Goal: Information Seeking & Learning: Find specific page/section

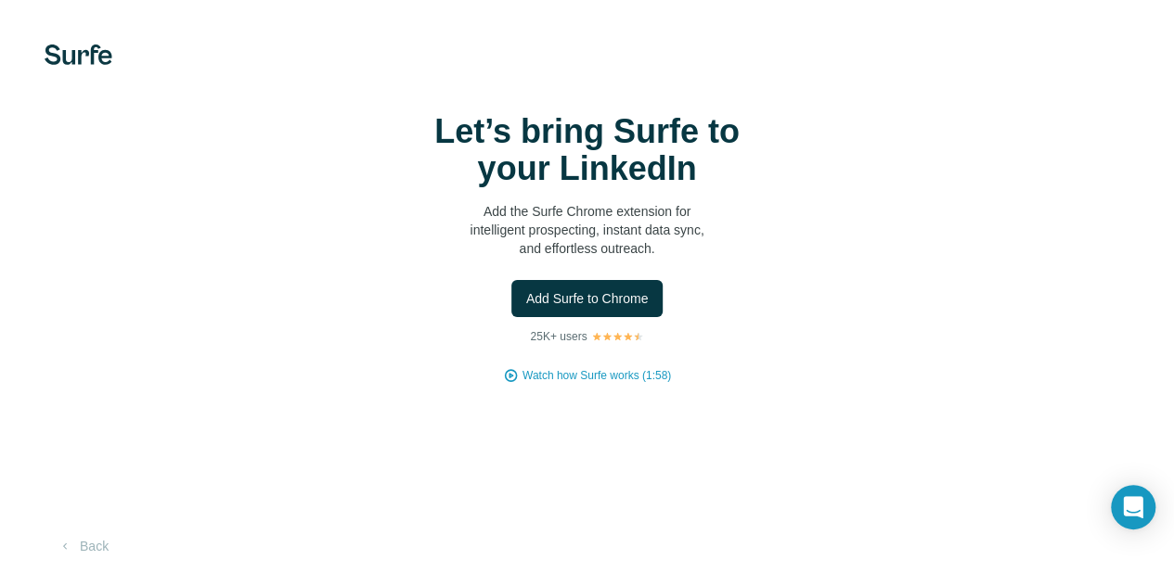
scroll to position [45, 0]
click at [511, 292] on button "Add Surfe to Chrome" at bounding box center [587, 298] width 152 height 37
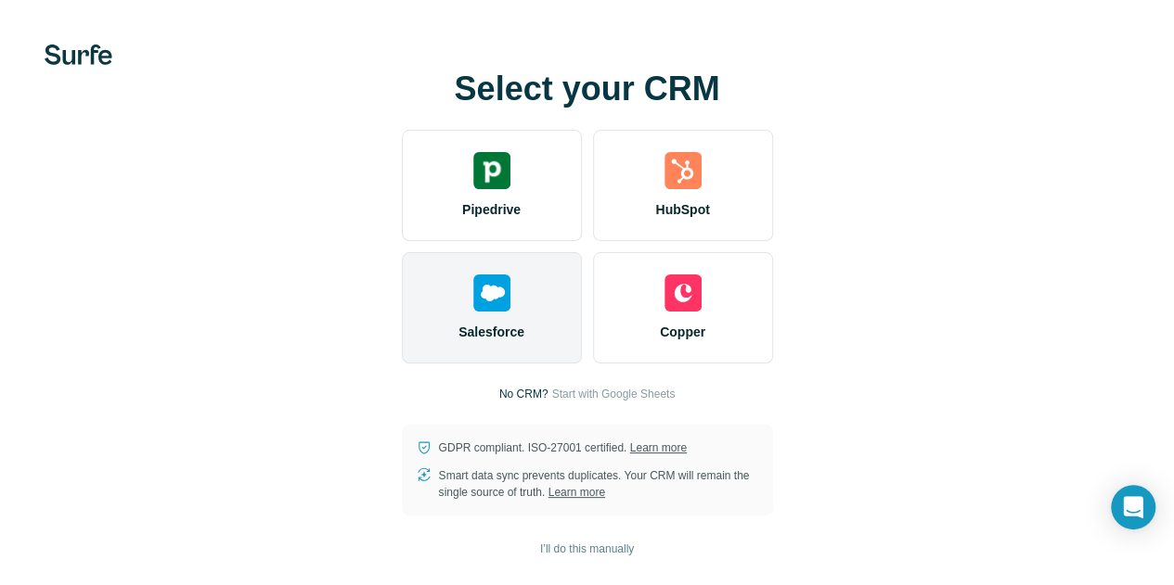
click at [402, 327] on div "Salesforce" at bounding box center [492, 307] width 180 height 111
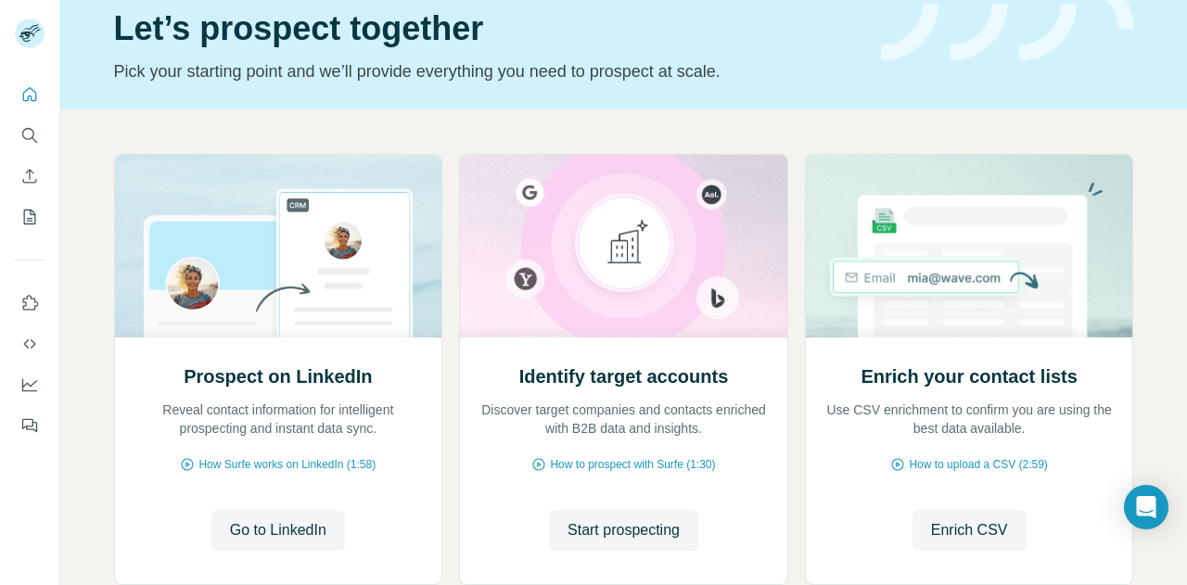
scroll to position [93, 0]
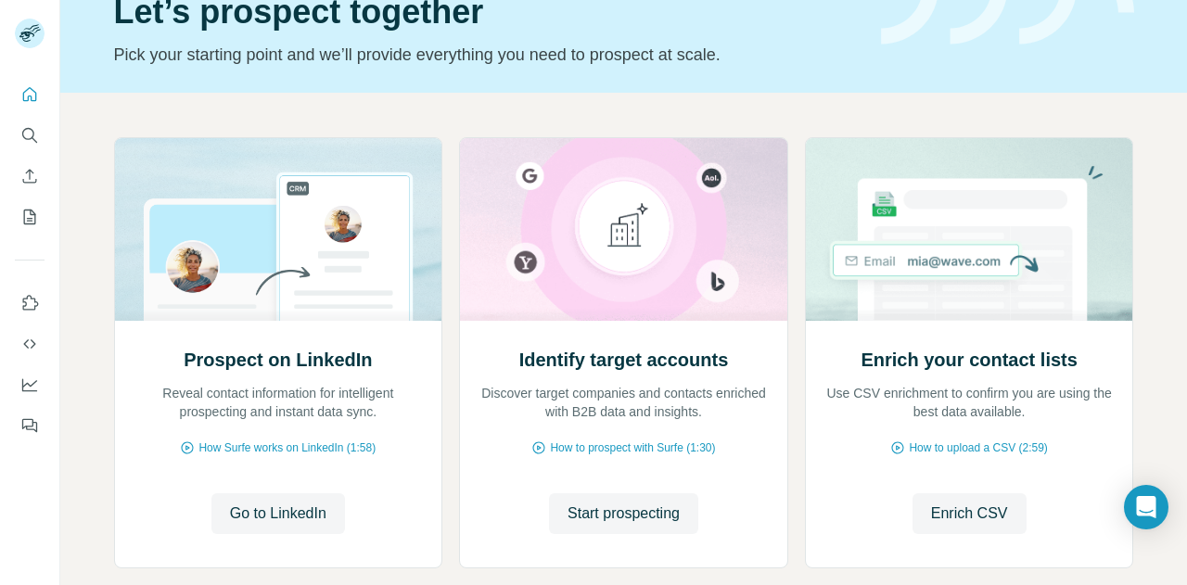
click at [12, 139] on div at bounding box center [29, 255] width 59 height 376
click at [24, 134] on icon "Search" at bounding box center [29, 135] width 19 height 19
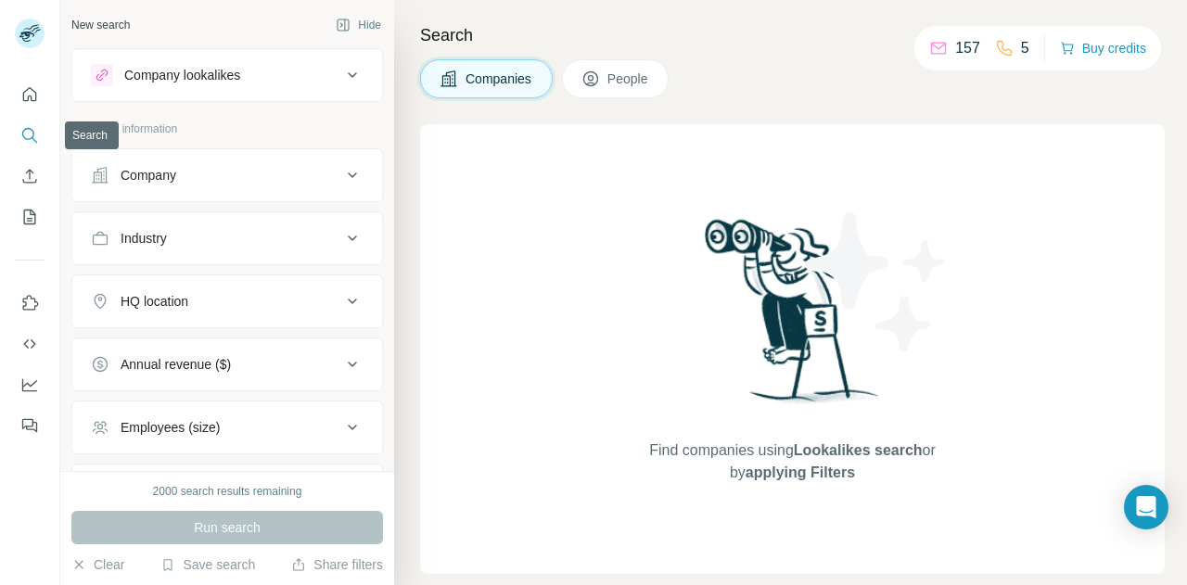
click at [24, 133] on icon "Search" at bounding box center [29, 135] width 19 height 19
click at [652, 98] on div "Search Companies People Find companies using Lookalikes search or by applying F…" at bounding box center [790, 292] width 793 height 585
click at [657, 92] on button "People" at bounding box center [616, 78] width 108 height 39
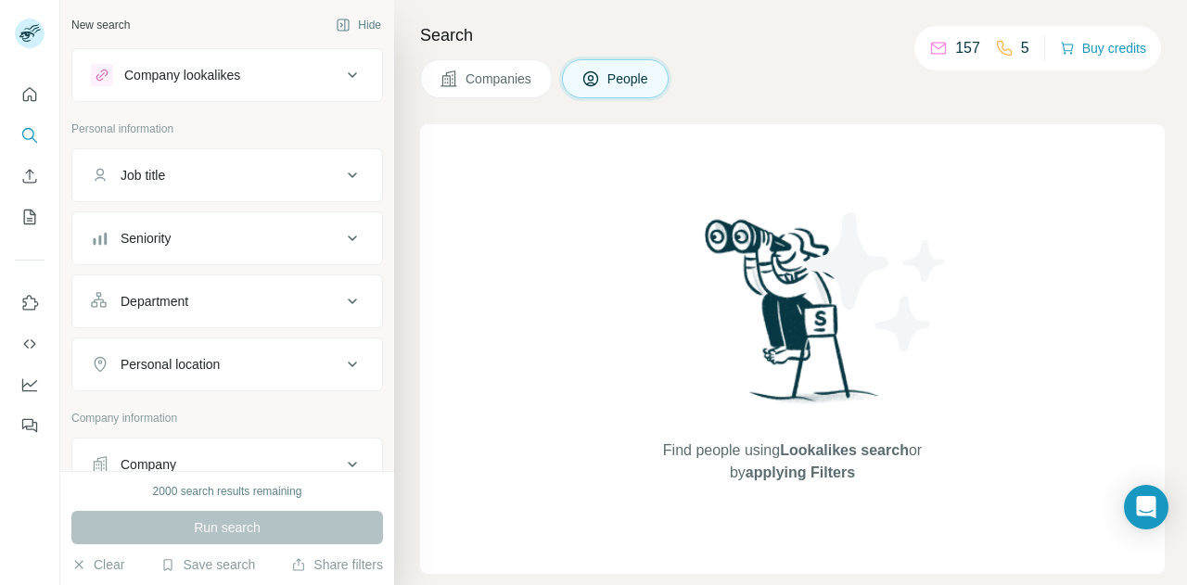
click at [632, 83] on span "People" at bounding box center [629, 79] width 43 height 19
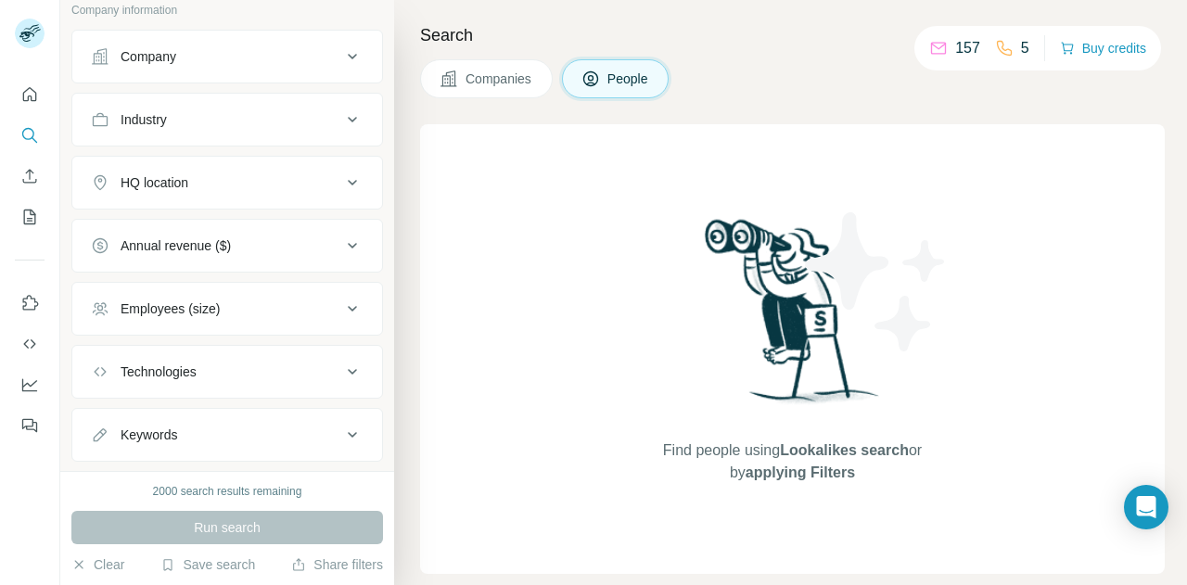
scroll to position [443, 0]
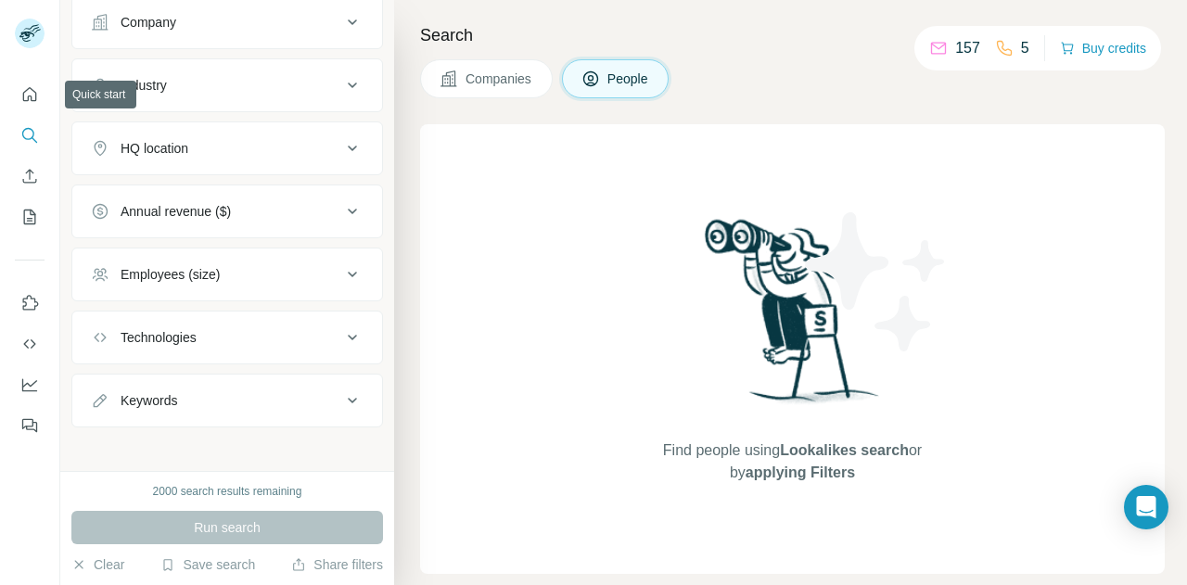
click at [24, 131] on icon "Search" at bounding box center [28, 134] width 12 height 12
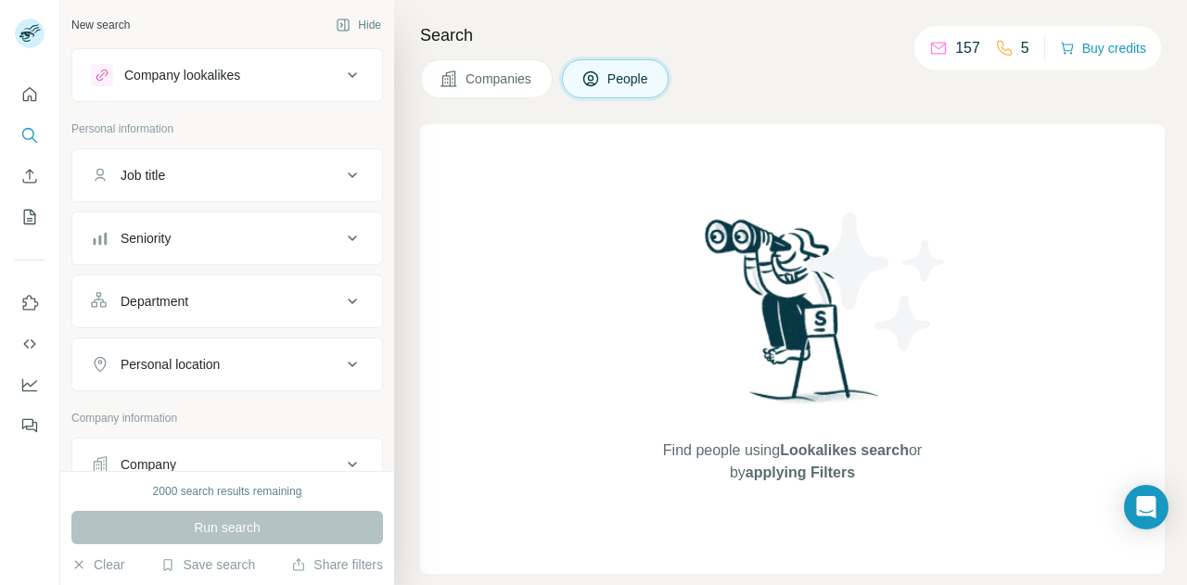
click at [184, 178] on div "Job title" at bounding box center [216, 175] width 250 height 19
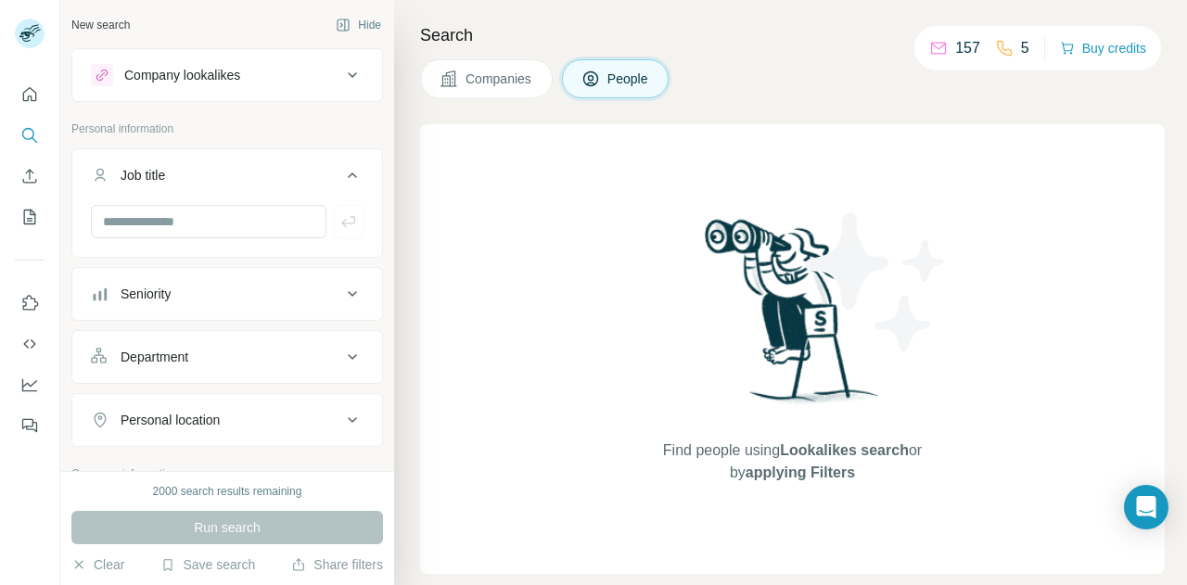
click at [217, 183] on div "Job title" at bounding box center [216, 175] width 250 height 19
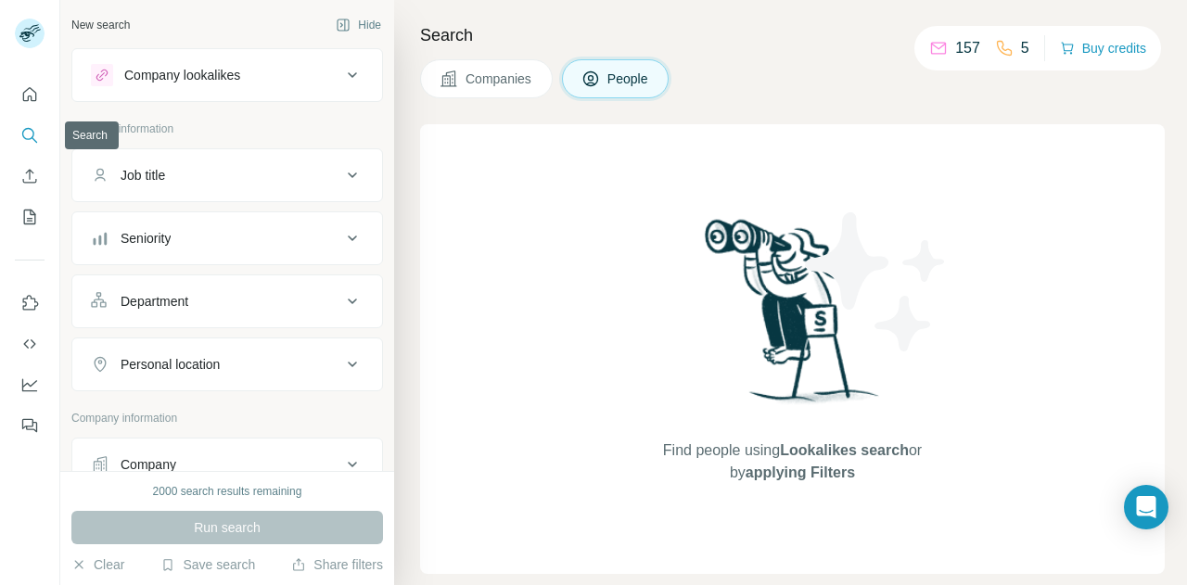
click at [38, 134] on icon "Search" at bounding box center [29, 135] width 19 height 19
click at [32, 135] on icon "Search" at bounding box center [29, 135] width 19 height 19
click at [471, 80] on span "Companies" at bounding box center [500, 79] width 68 height 19
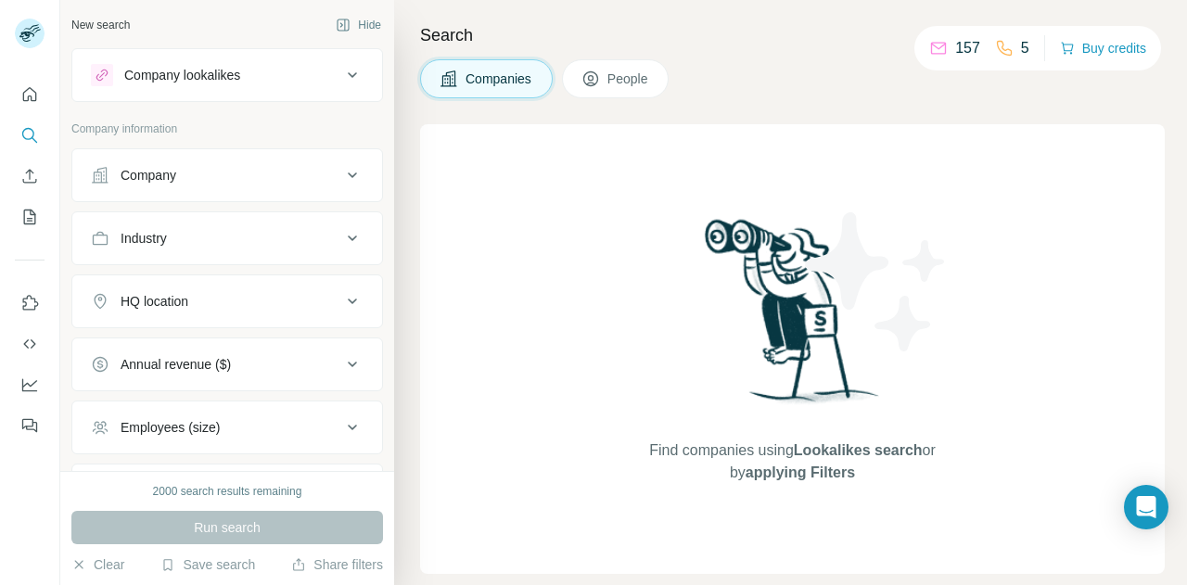
drag, startPoint x: 952, startPoint y: 46, endPoint x: 1045, endPoint y: 45, distance: 92.8
click at [1045, 45] on div "157 5 Buy credits" at bounding box center [1038, 48] width 247 height 45
click at [209, 494] on div "2000 search results remaining" at bounding box center [227, 491] width 149 height 17
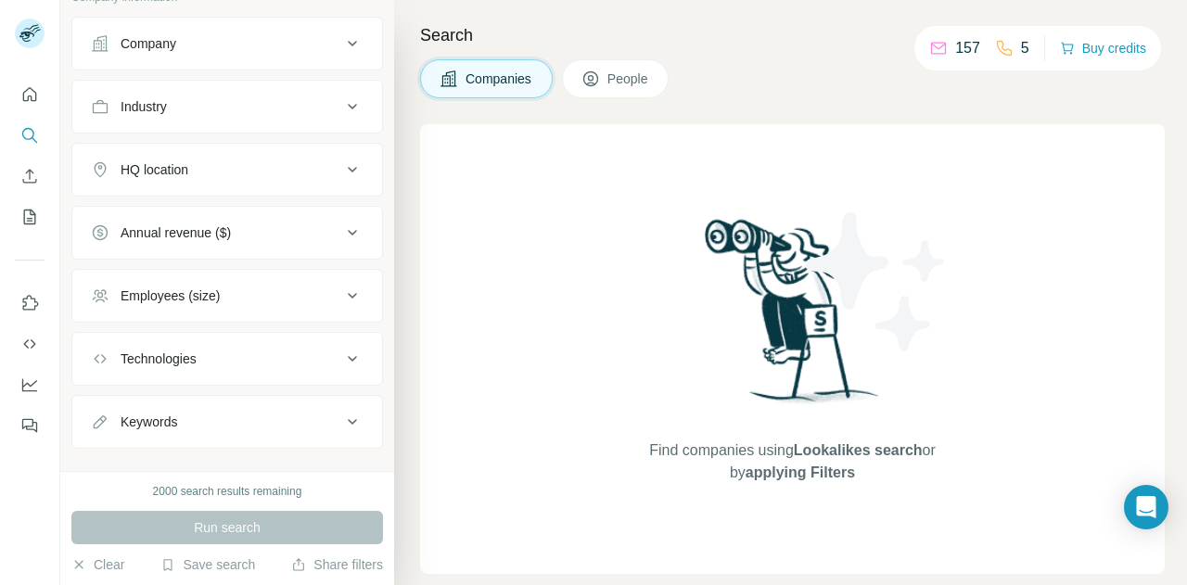
scroll to position [156, 0]
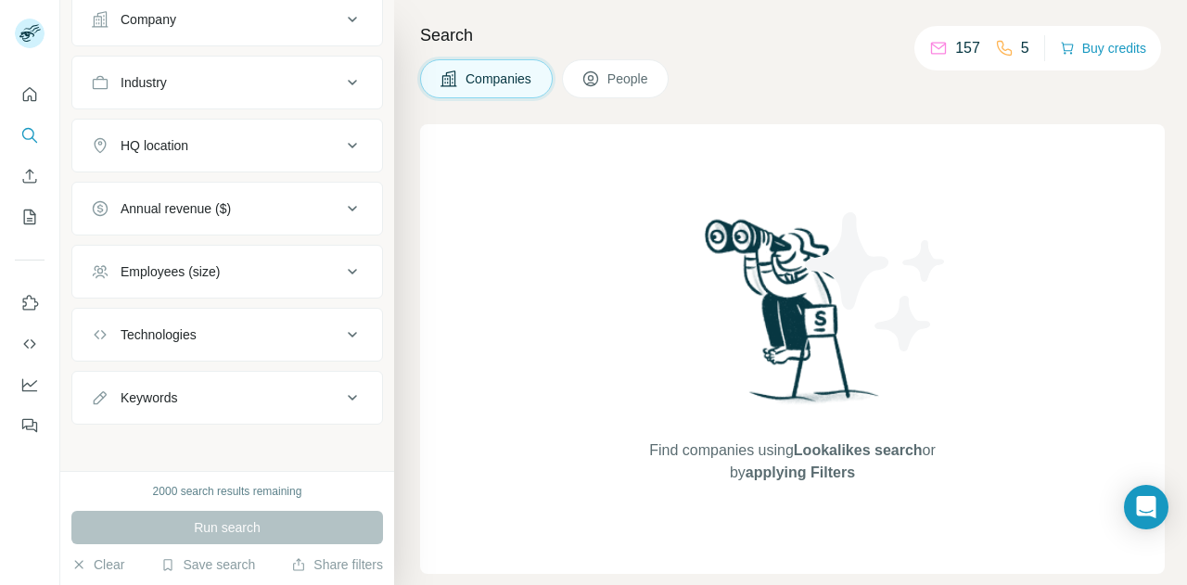
click at [210, 529] on div "Run search" at bounding box center [227, 527] width 312 height 33
click at [223, 491] on div "2000 search results remaining" at bounding box center [227, 491] width 149 height 17
click at [225, 405] on button "Keywords" at bounding box center [227, 398] width 310 height 45
click at [300, 389] on div "Keywords" at bounding box center [216, 398] width 250 height 19
click at [315, 263] on div "Employees (size)" at bounding box center [216, 272] width 250 height 19
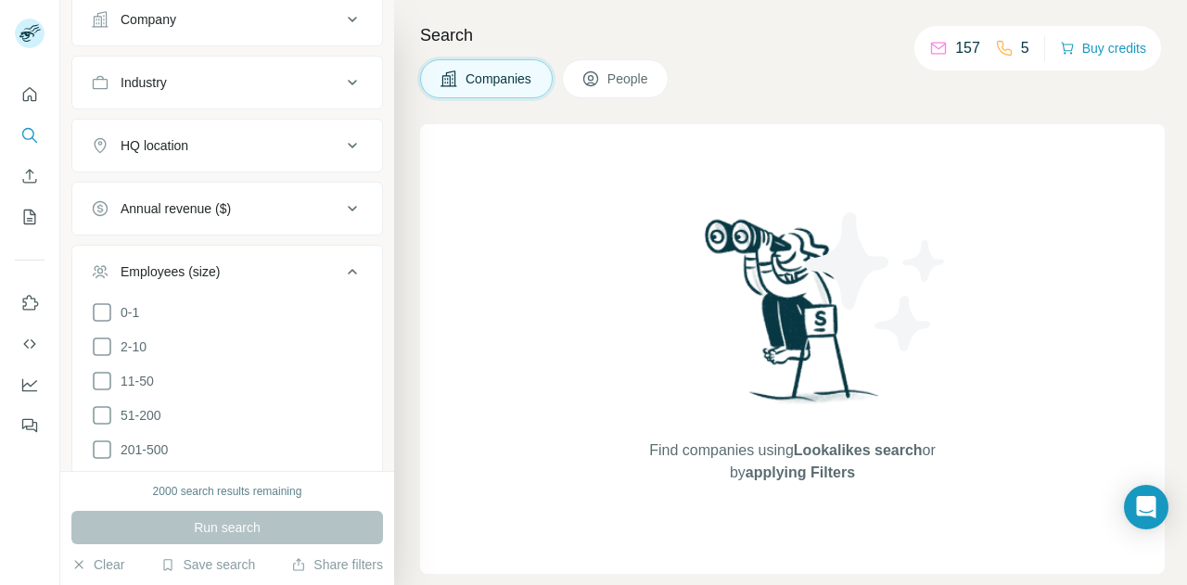
click at [315, 263] on div "Employees (size)" at bounding box center [216, 272] width 250 height 19
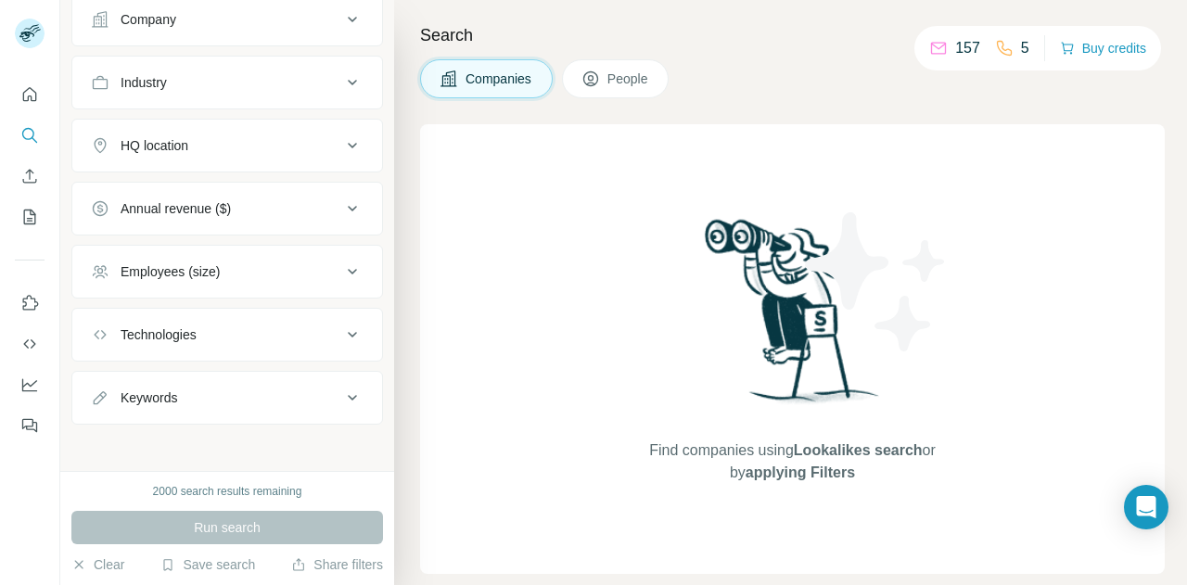
click at [306, 224] on button "Annual revenue ($)" at bounding box center [227, 208] width 310 height 45
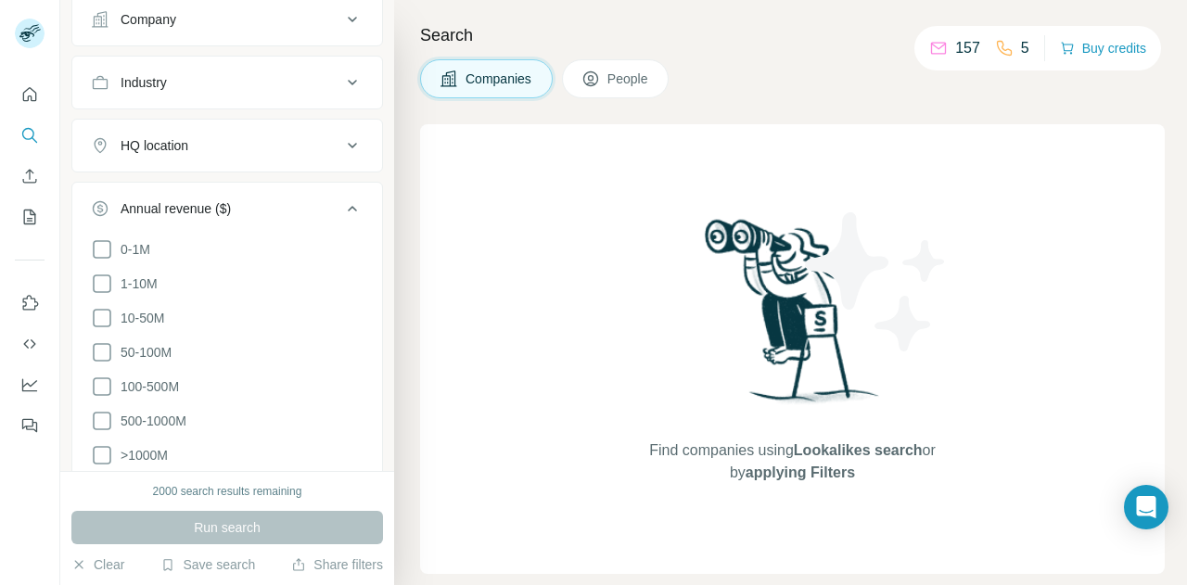
click at [312, 207] on div "Annual revenue ($)" at bounding box center [216, 208] width 250 height 19
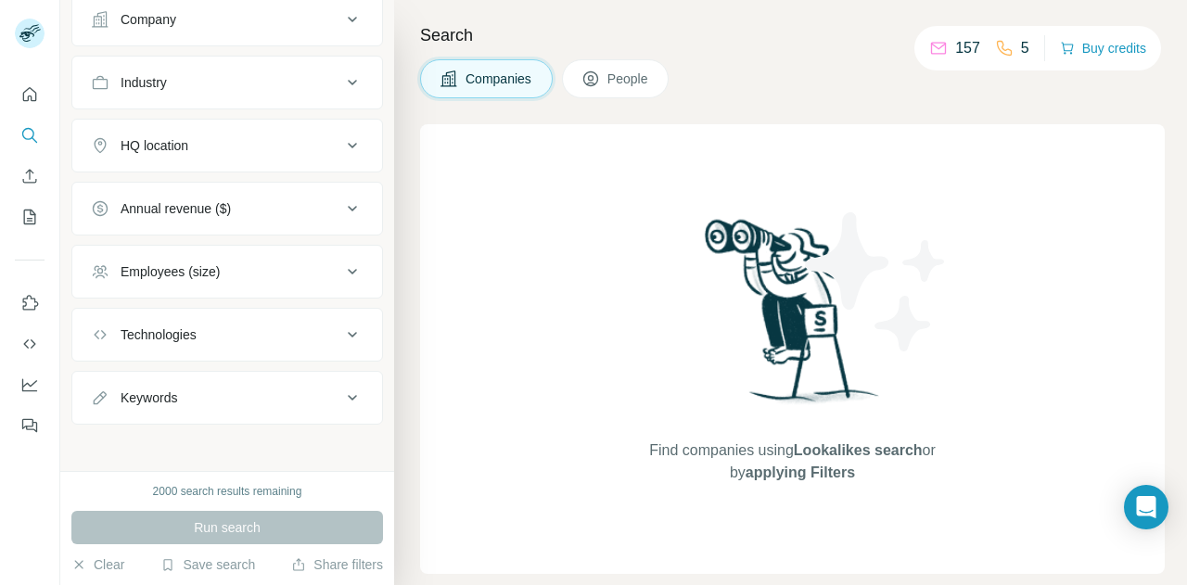
click at [323, 153] on button "HQ location" at bounding box center [227, 145] width 310 height 45
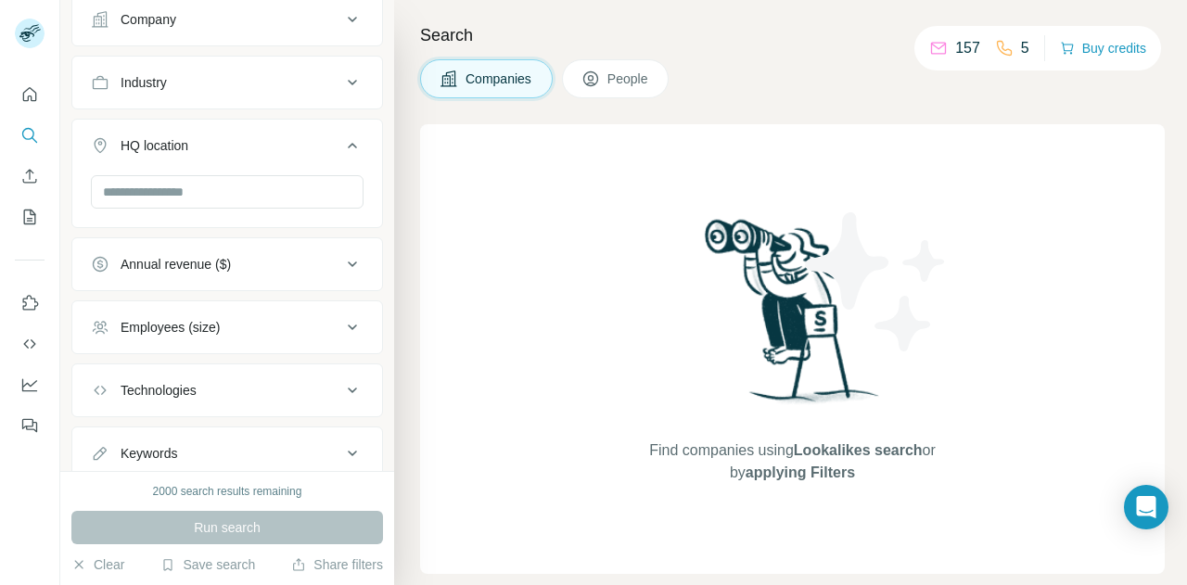
click at [323, 150] on div "HQ location" at bounding box center [216, 145] width 250 height 19
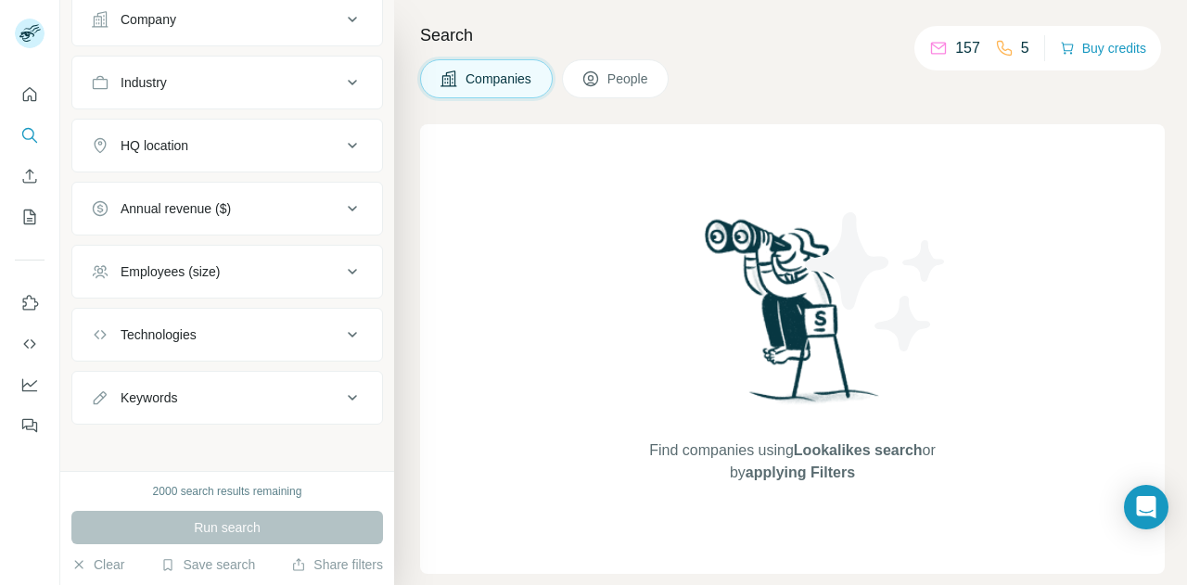
click at [312, 90] on div "Industry" at bounding box center [216, 82] width 250 height 19
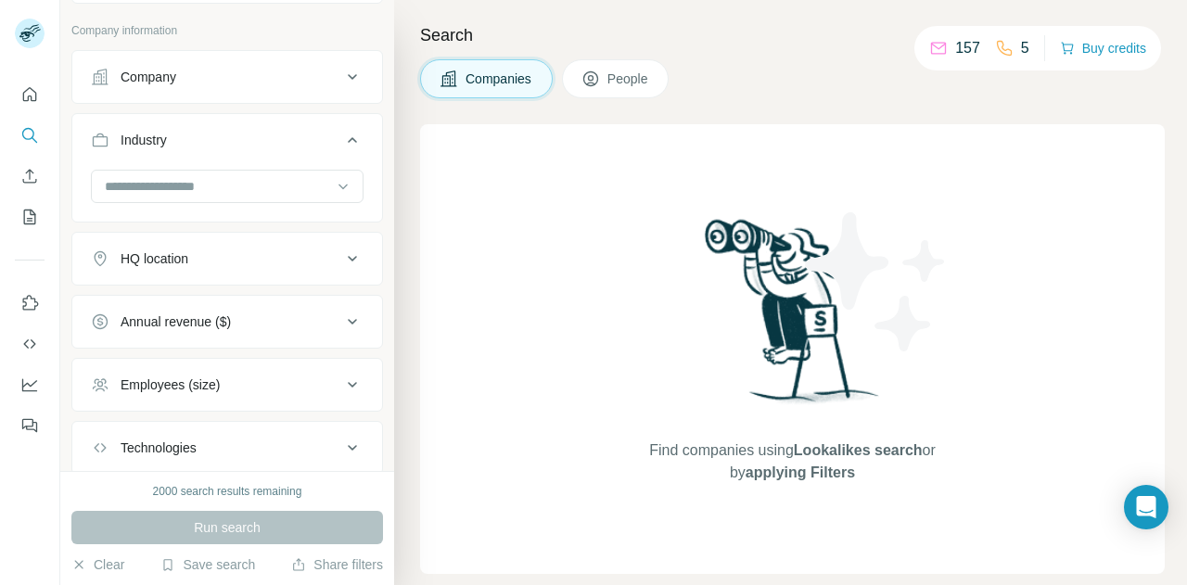
scroll to position [0, 0]
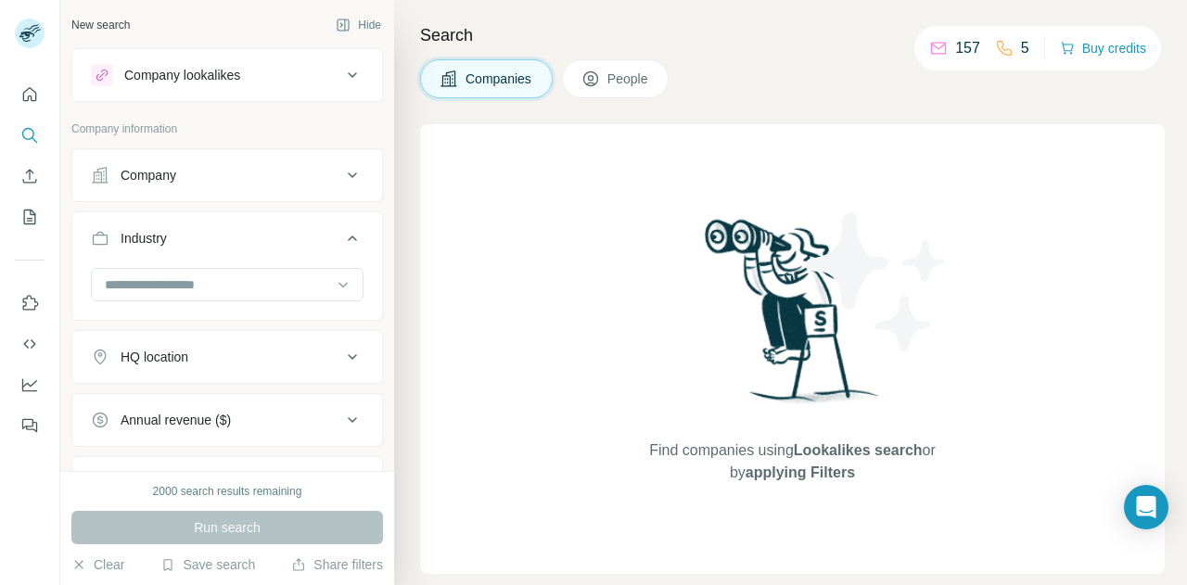
click at [219, 168] on div "Company" at bounding box center [216, 175] width 250 height 19
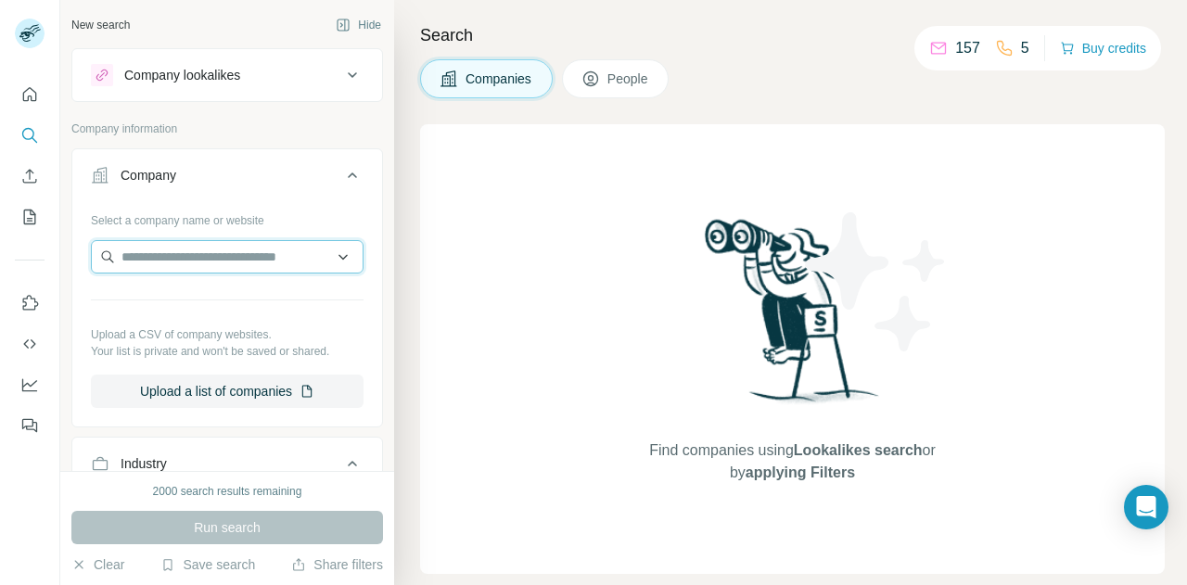
click at [212, 259] on input "text" at bounding box center [227, 256] width 273 height 33
click at [207, 242] on input "text" at bounding box center [227, 256] width 273 height 33
paste input "**********"
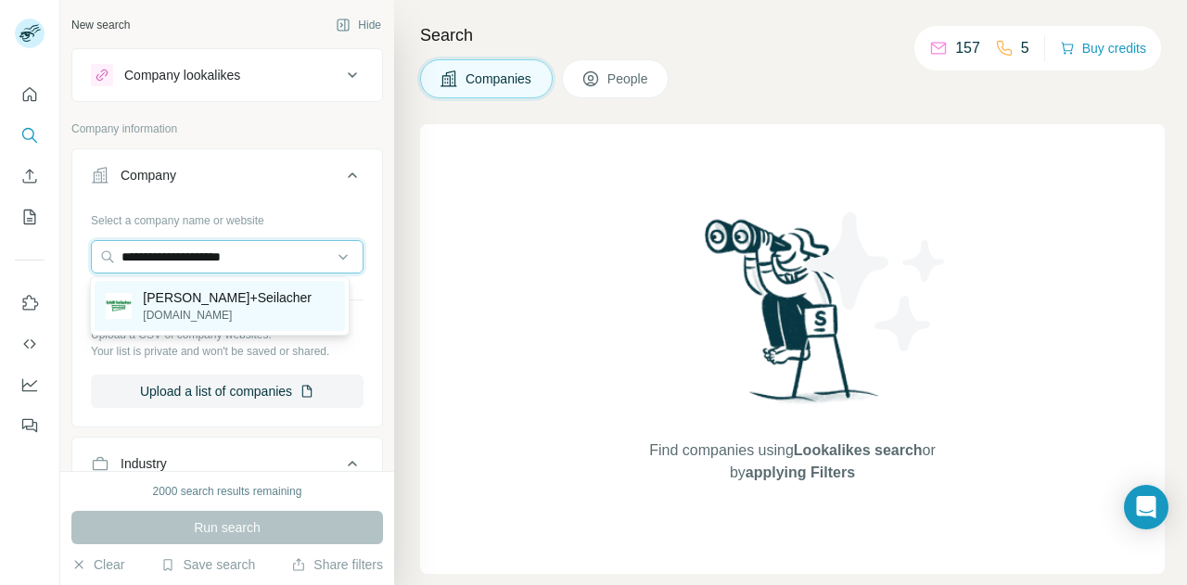
type input "**********"
click at [271, 309] on div "[PERSON_NAME]+Seilacher [DOMAIN_NAME]" at bounding box center [220, 306] width 250 height 50
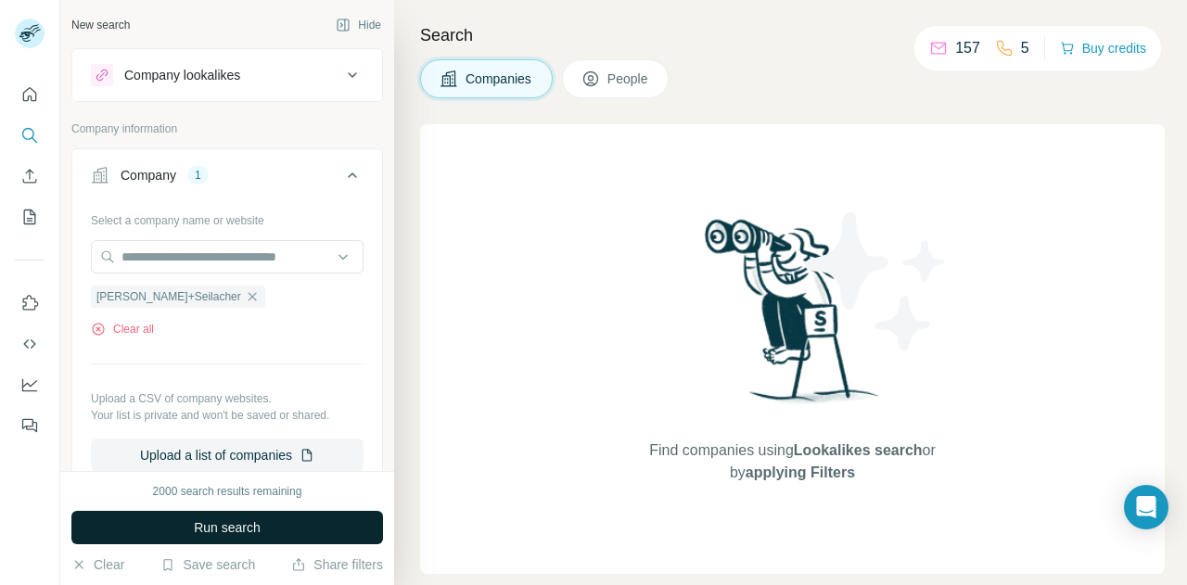
click at [250, 520] on span "Run search" at bounding box center [227, 528] width 67 height 19
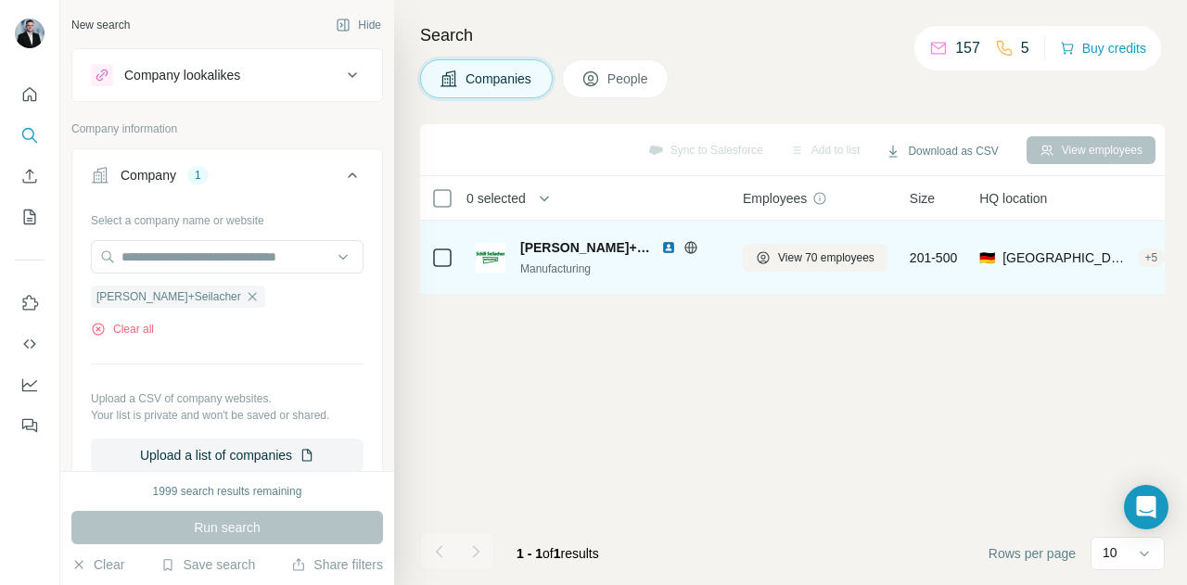
click at [556, 264] on div "Manufacturing" at bounding box center [620, 269] width 200 height 17
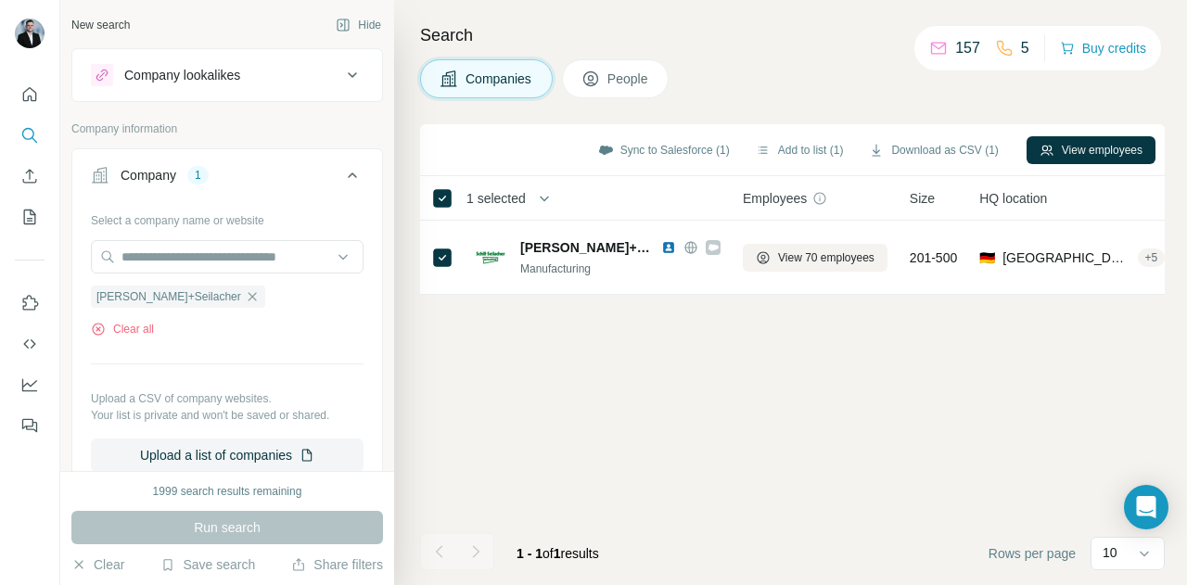
click at [1122, 163] on div "Sync to Salesforce (1) Add to list (1) Download as CSV (1) View employees" at bounding box center [793, 150] width 726 height 32
click at [1132, 136] on button "View employees" at bounding box center [1091, 150] width 129 height 28
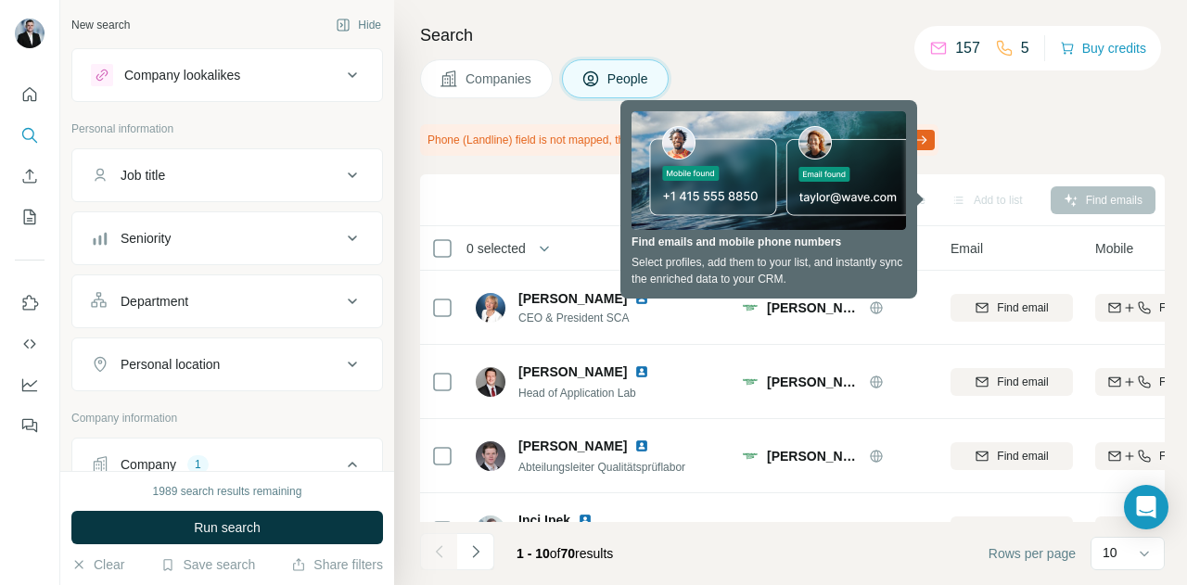
click at [1056, 137] on div "Phone (Landline) field is not mapped, this value will not be synced with your C…" at bounding box center [792, 140] width 745 height 32
click at [540, 242] on button "button" at bounding box center [544, 248] width 37 height 37
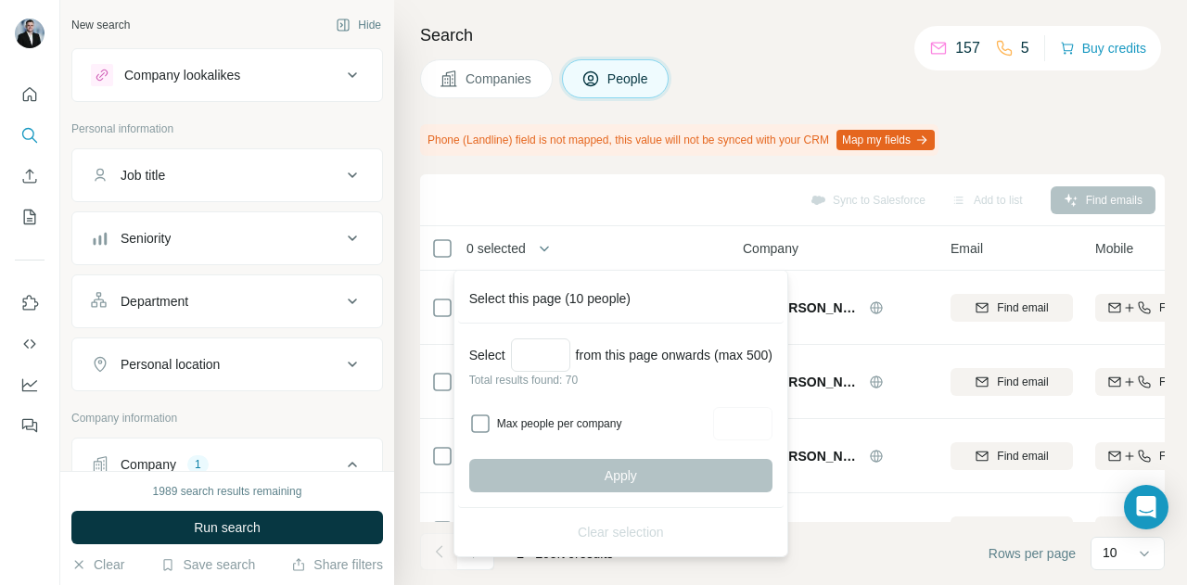
click at [550, 214] on div "Sync to Salesforce Add to list Find emails" at bounding box center [793, 200] width 726 height 32
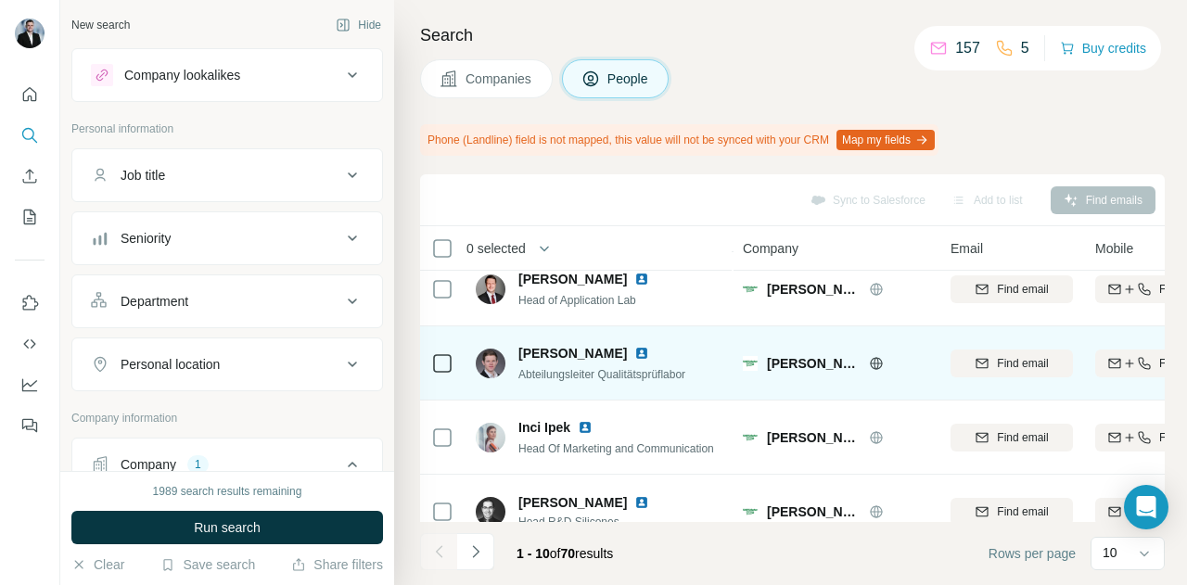
scroll to position [186, 0]
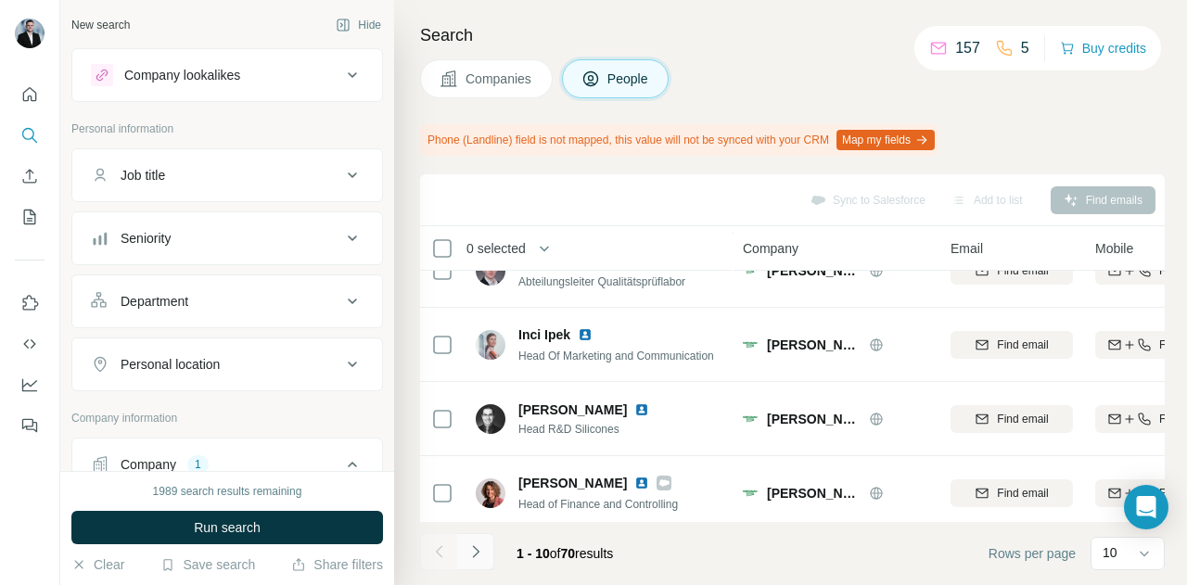
click at [478, 555] on icon "Navigate to next page" at bounding box center [476, 552] width 19 height 19
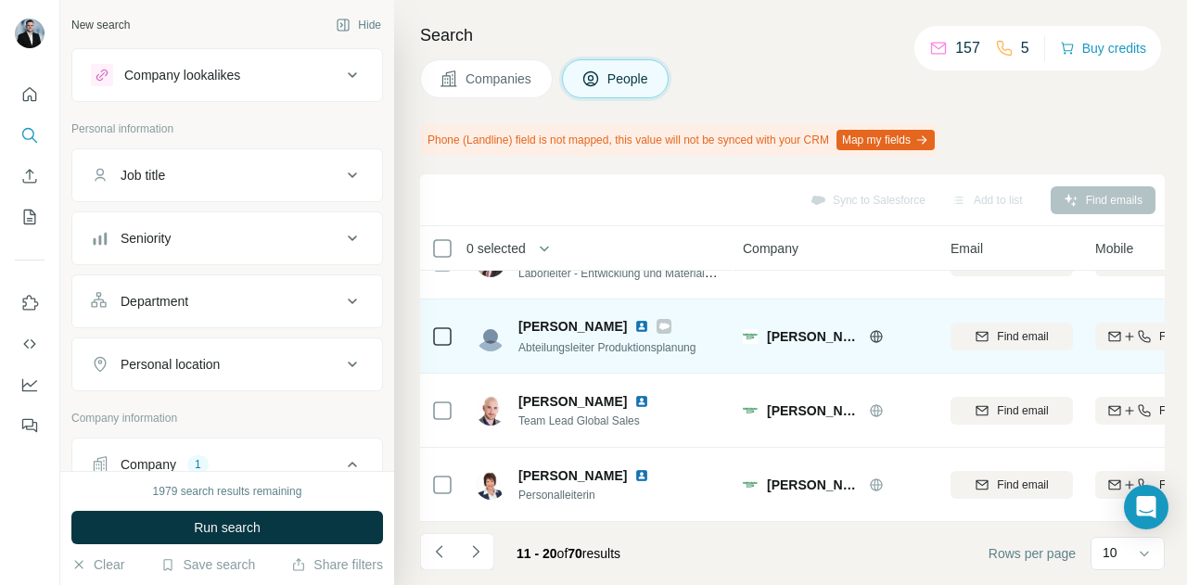
scroll to position [499, 0]
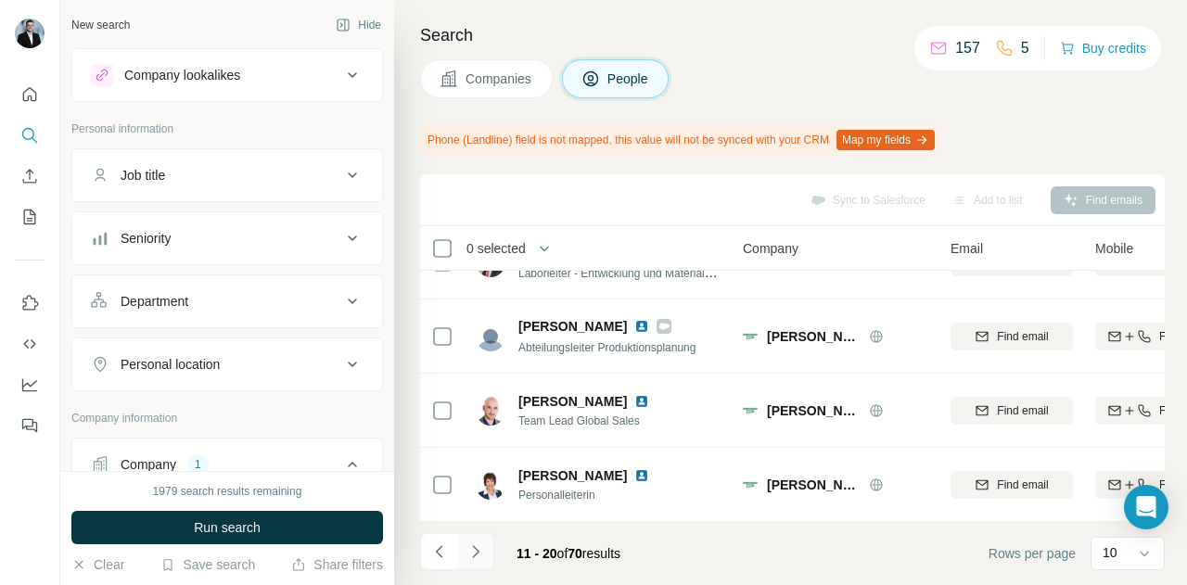
click at [481, 548] on icon "Navigate to next page" at bounding box center [476, 552] width 19 height 19
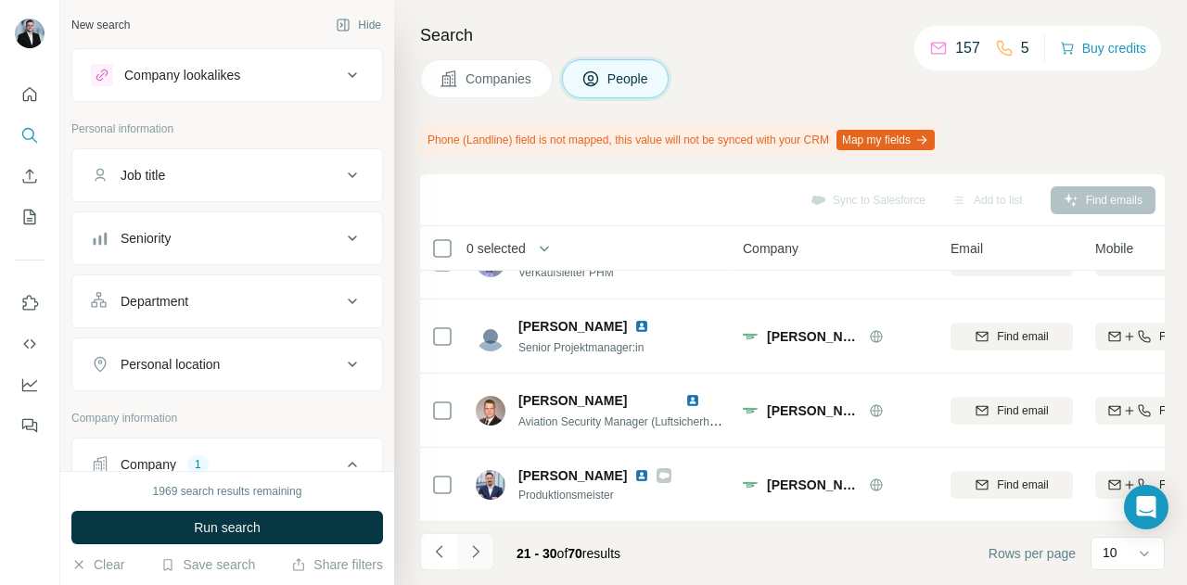
click at [471, 552] on icon "Navigate to next page" at bounding box center [476, 552] width 19 height 19
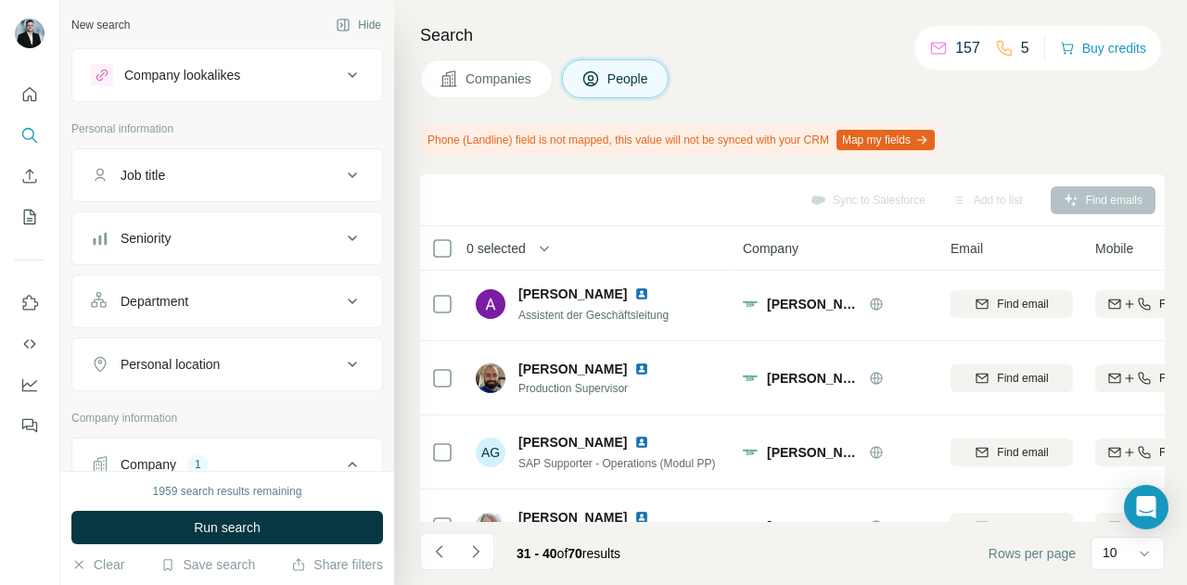
scroll to position [0, 0]
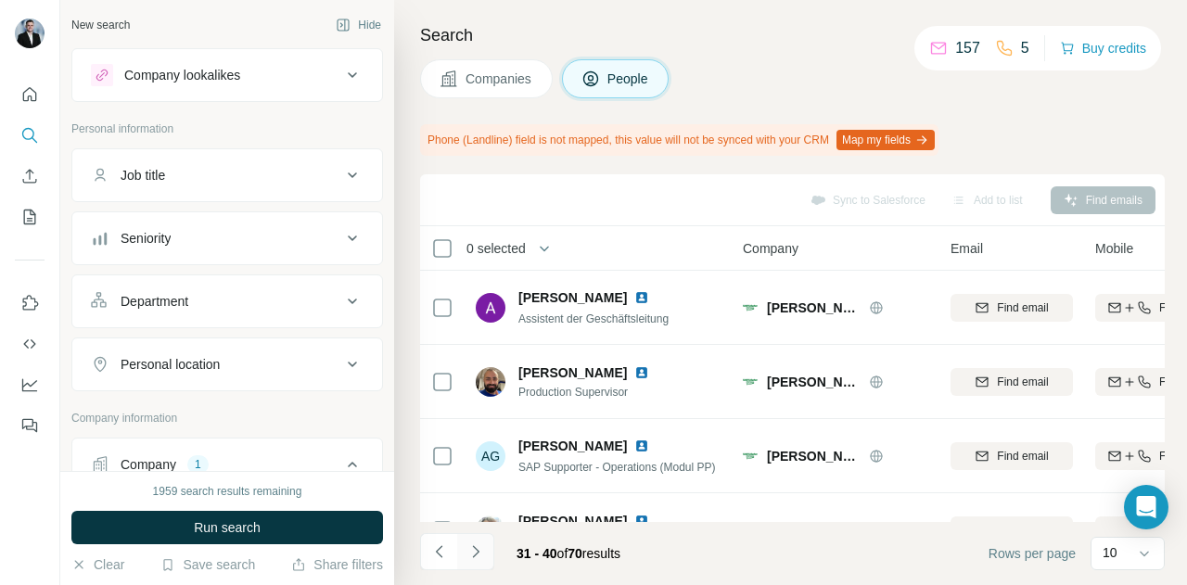
click at [482, 548] on icon "Navigate to next page" at bounding box center [476, 552] width 19 height 19
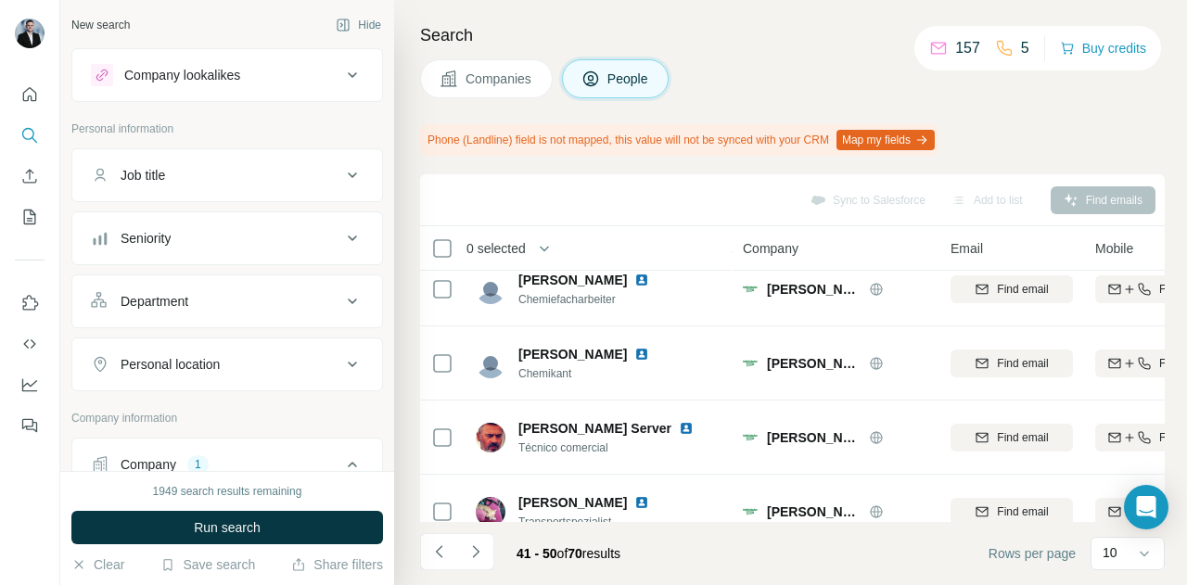
scroll to position [499, 0]
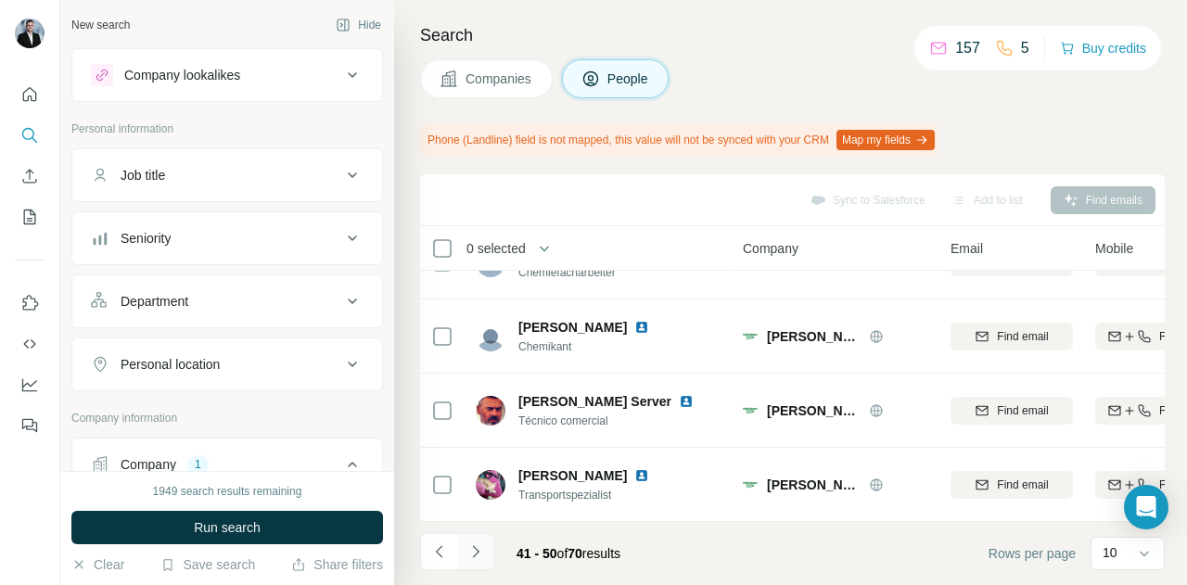
click at [481, 558] on icon "Navigate to next page" at bounding box center [476, 552] width 19 height 19
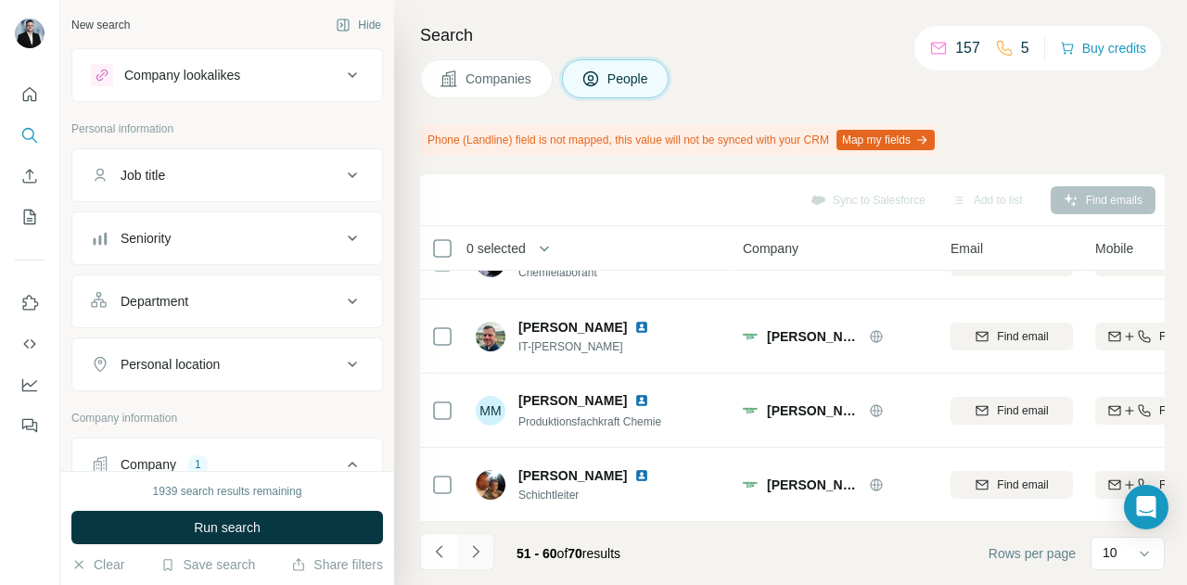
click at [489, 544] on button "Navigate to next page" at bounding box center [475, 551] width 37 height 37
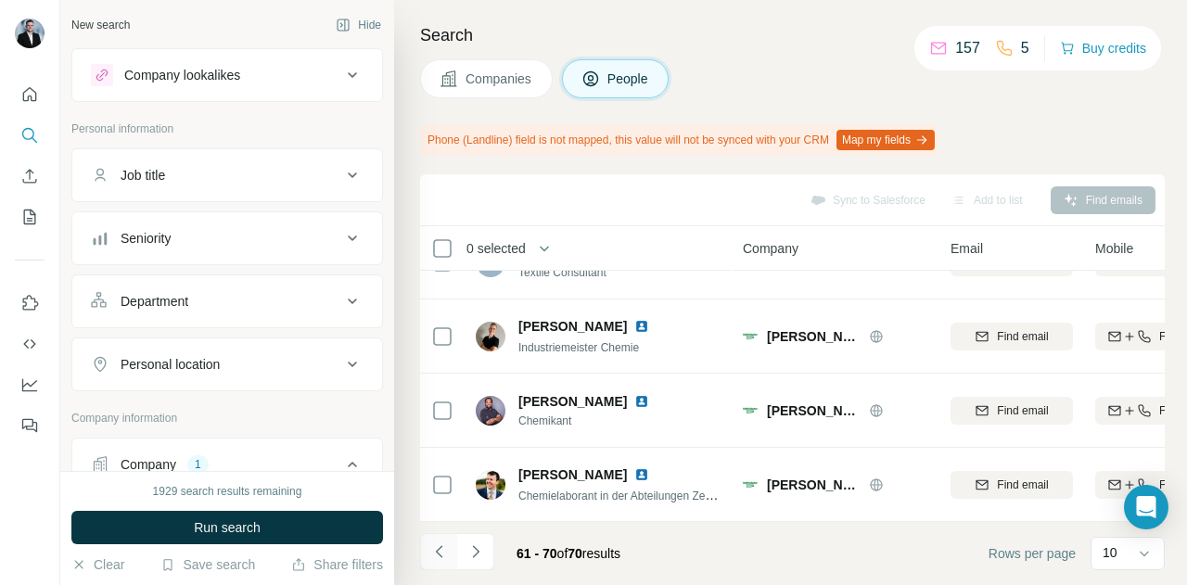
click at [446, 544] on icon "Navigate to previous page" at bounding box center [439, 552] width 19 height 19
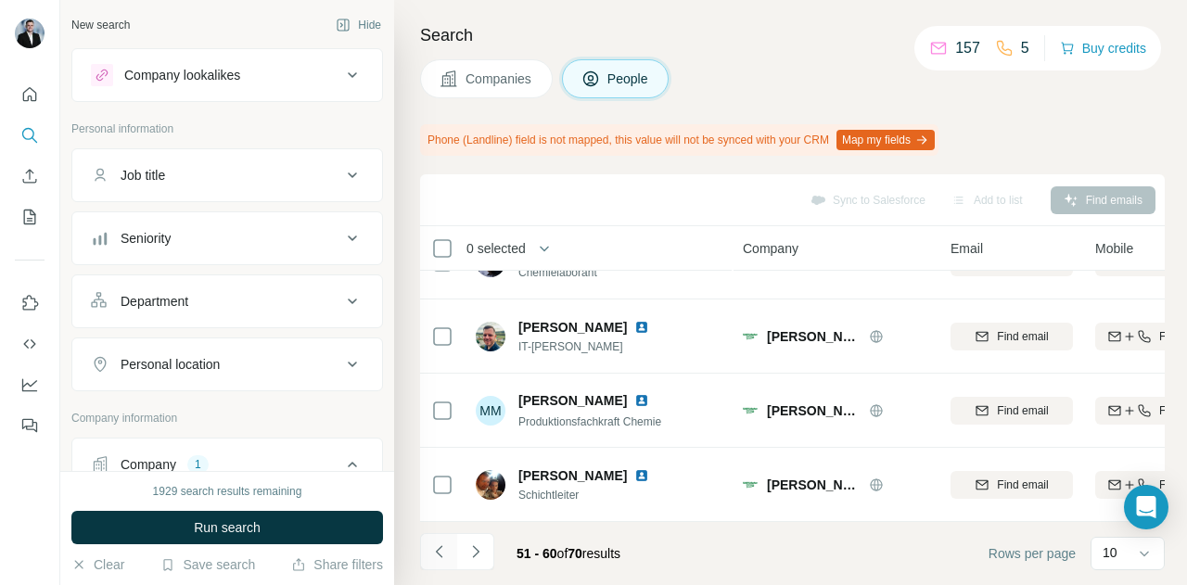
click at [445, 548] on icon "Navigate to previous page" at bounding box center [439, 552] width 19 height 19
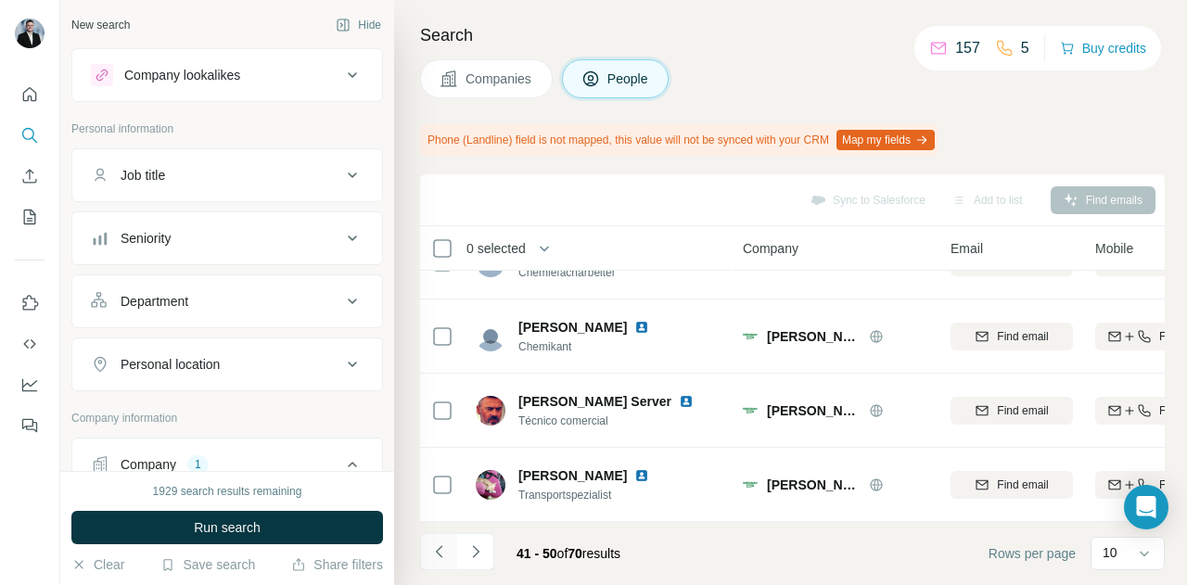
click at [445, 548] on icon "Navigate to previous page" at bounding box center [439, 552] width 19 height 19
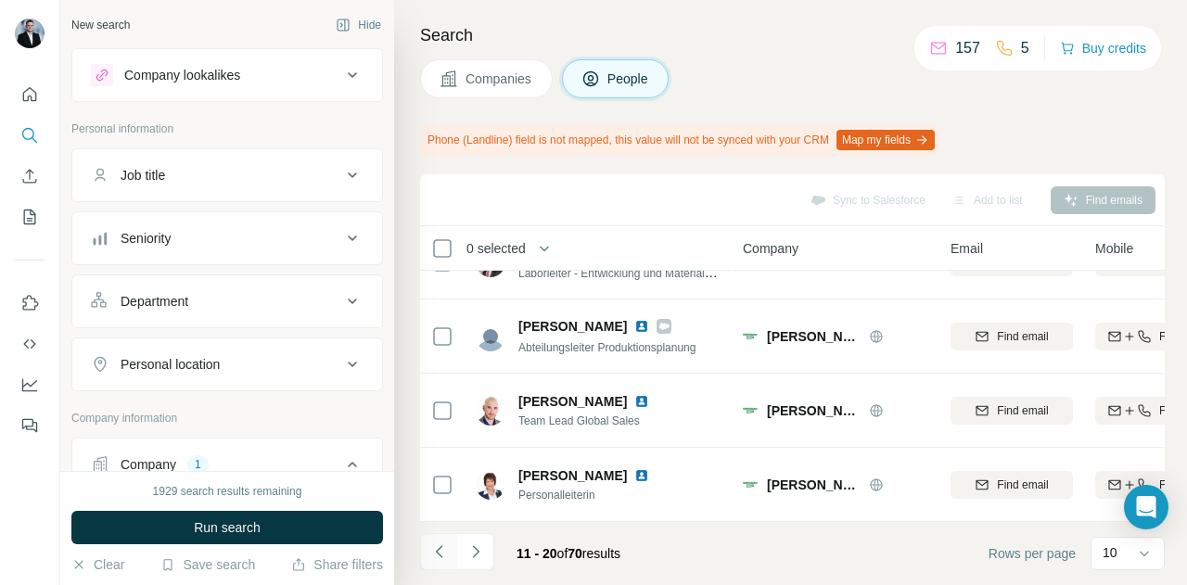
click at [445, 548] on icon "Navigate to previous page" at bounding box center [439, 552] width 19 height 19
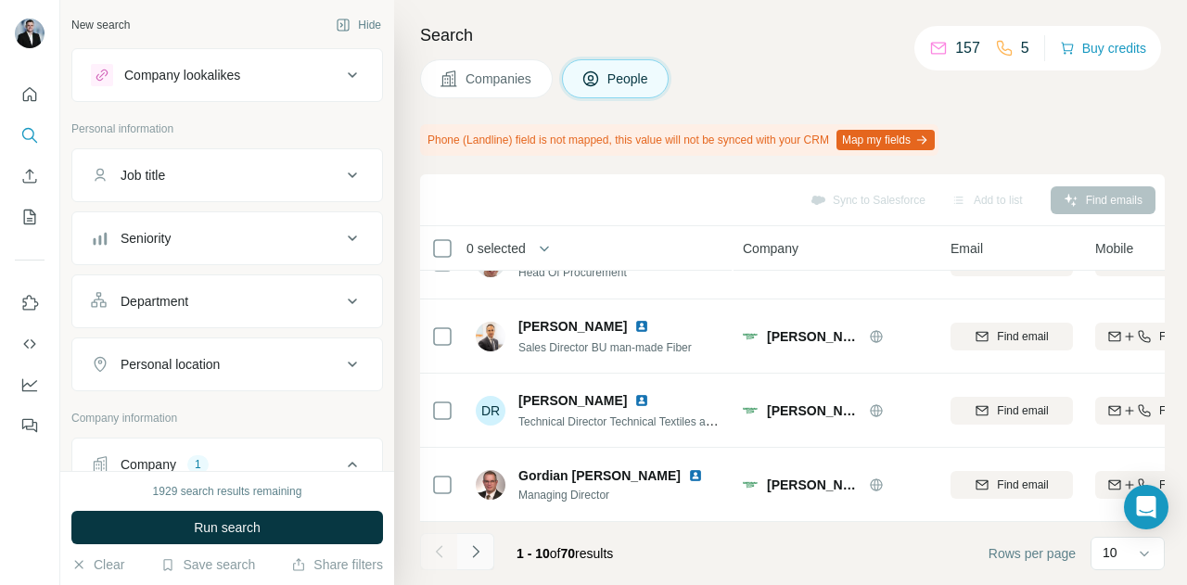
click at [477, 548] on icon "Navigate to next page" at bounding box center [476, 552] width 19 height 19
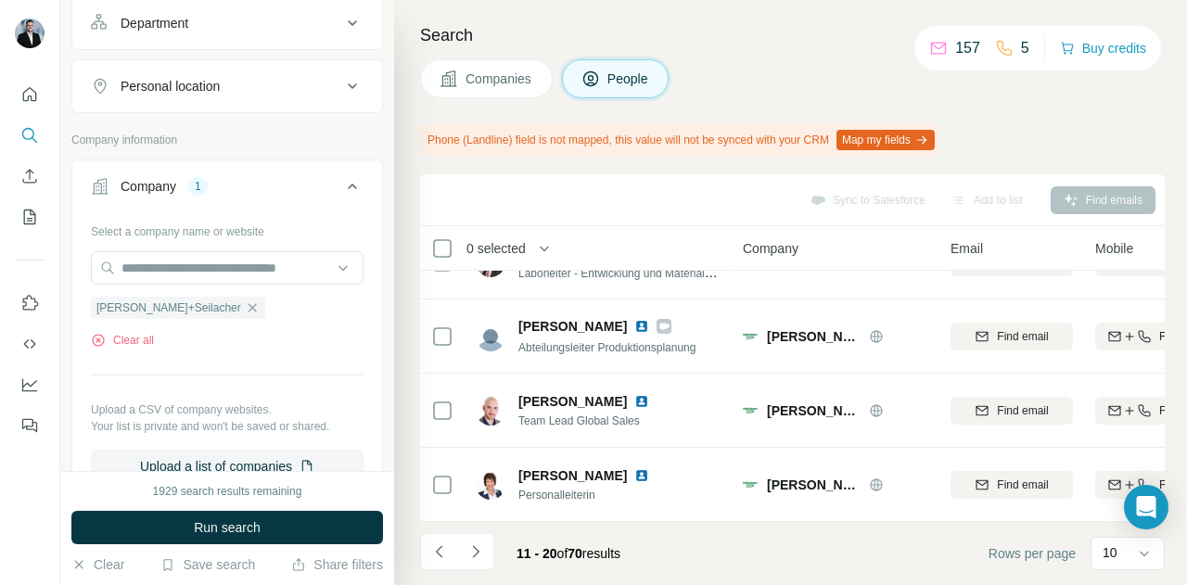
scroll to position [0, 0]
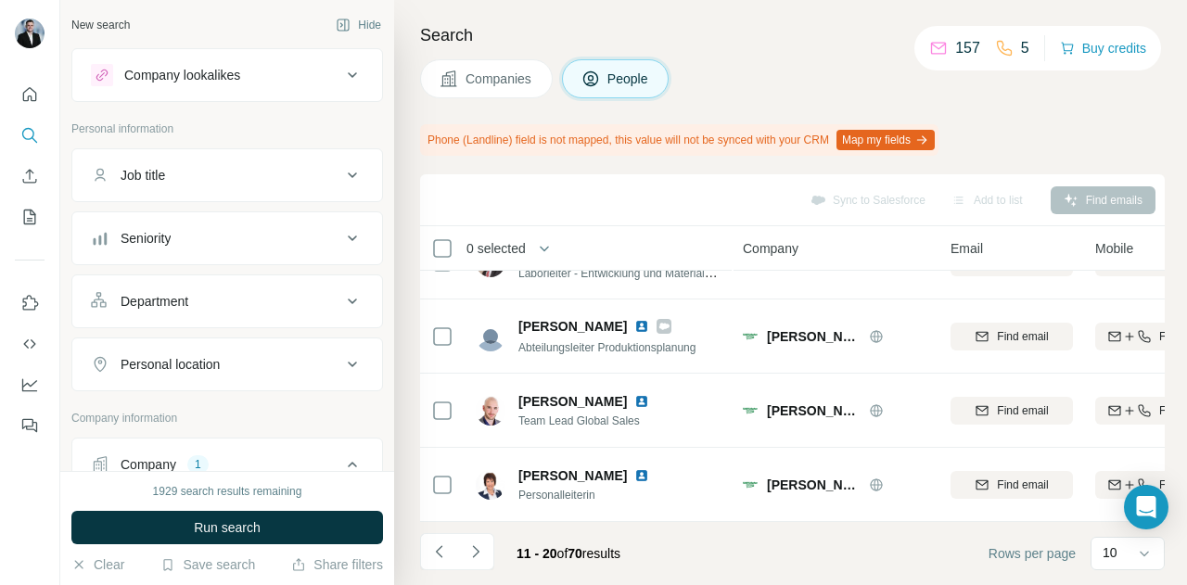
click at [218, 176] on div "Job title" at bounding box center [216, 175] width 250 height 19
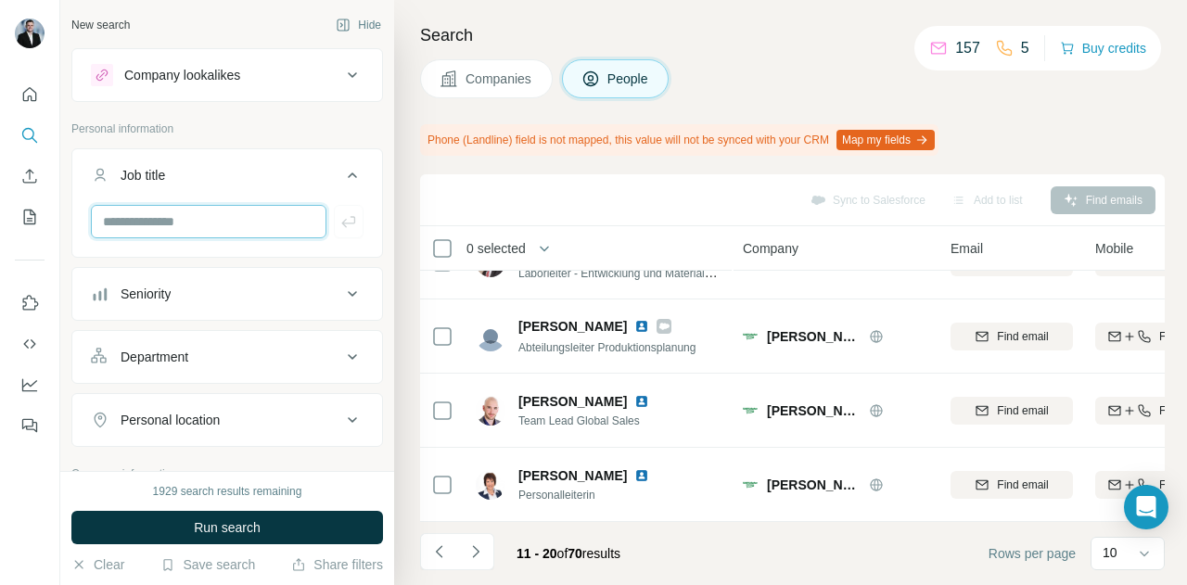
click at [164, 219] on input "text" at bounding box center [209, 221] width 236 height 33
paste input "*********"
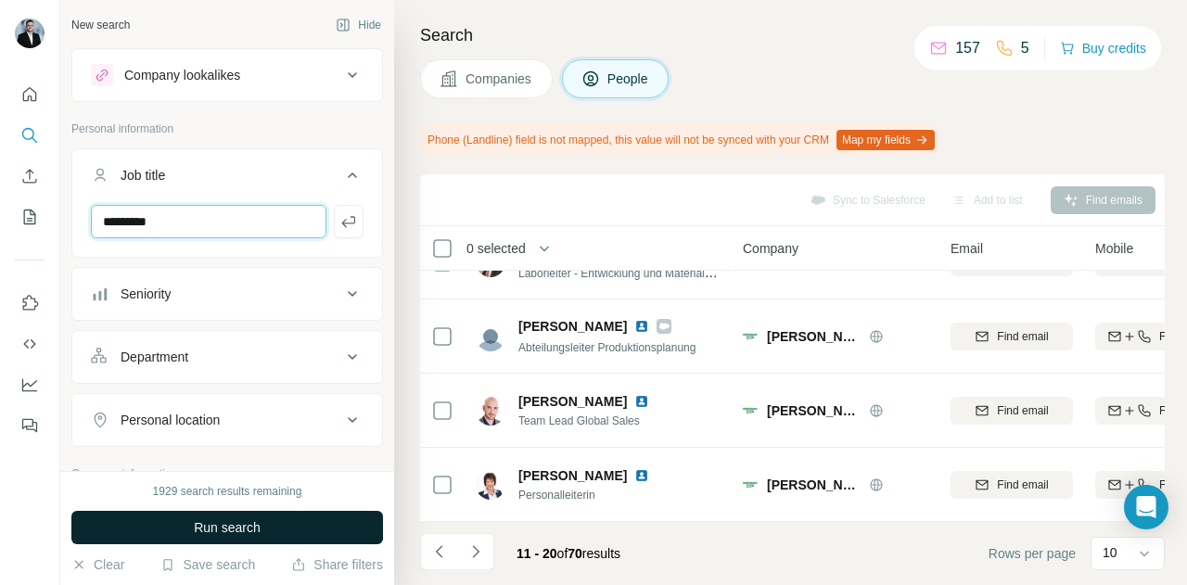
type input "*********"
click at [252, 520] on span "Run search" at bounding box center [227, 528] width 67 height 19
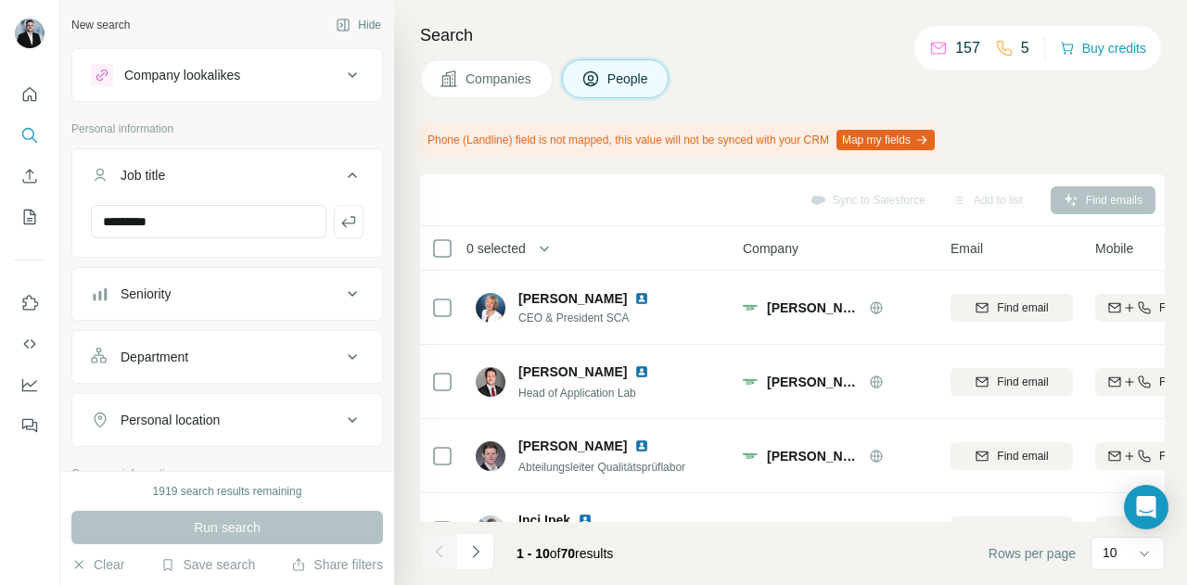
click at [887, 137] on button "Map my fields" at bounding box center [886, 140] width 98 height 20
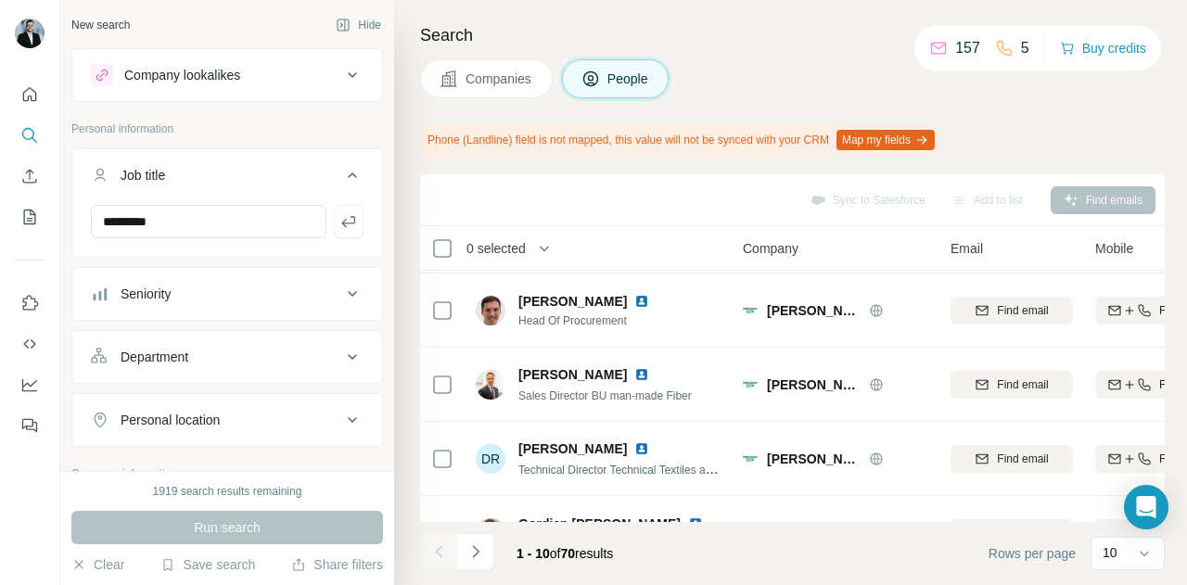
scroll to position [499, 0]
